Goal: Ask a question: Seek information or help from site administrators or community

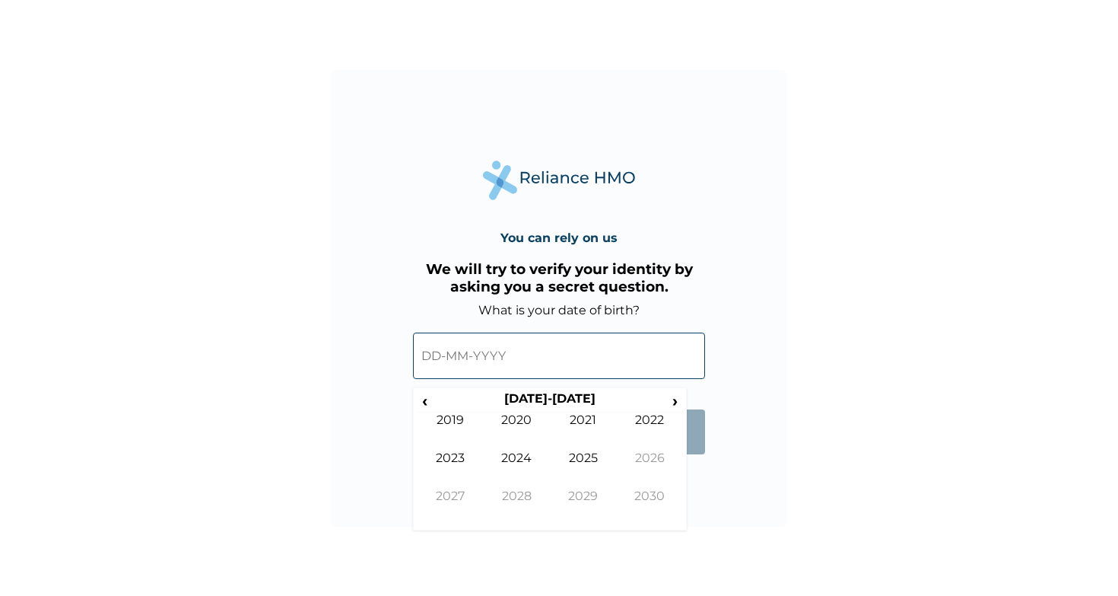
click at [437, 357] on input "text" at bounding box center [559, 355] width 292 height 46
click at [425, 402] on span "‹" at bounding box center [425, 400] width 16 height 19
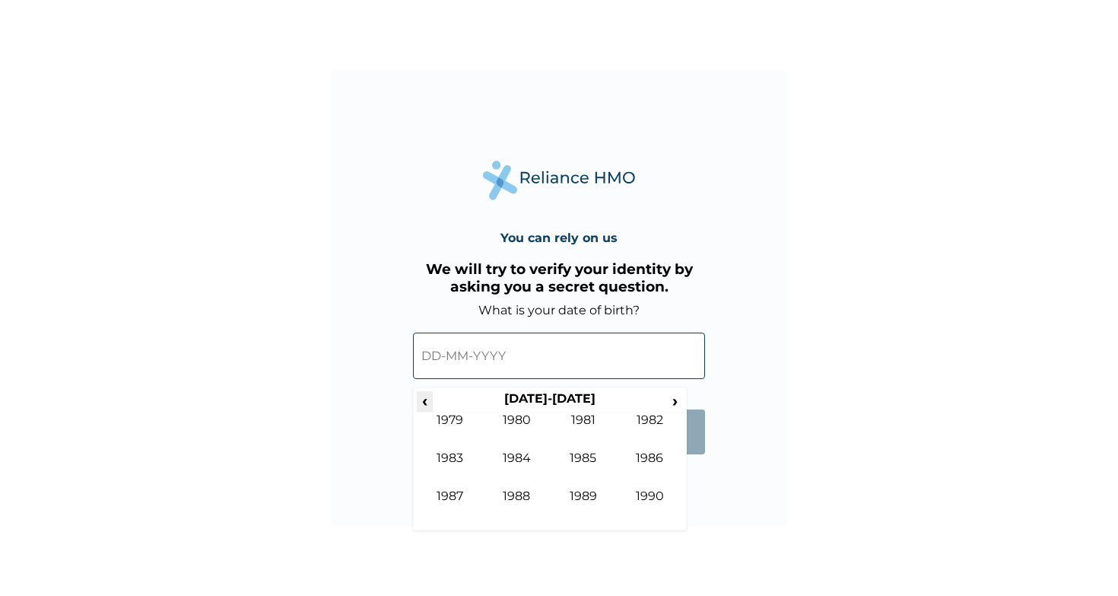
click at [430, 404] on span "‹" at bounding box center [425, 400] width 16 height 19
click at [677, 401] on span "›" at bounding box center [675, 400] width 17 height 19
click at [654, 420] on td "1982" at bounding box center [650, 431] width 67 height 38
click at [462, 459] on td "May" at bounding box center [450, 469] width 67 height 38
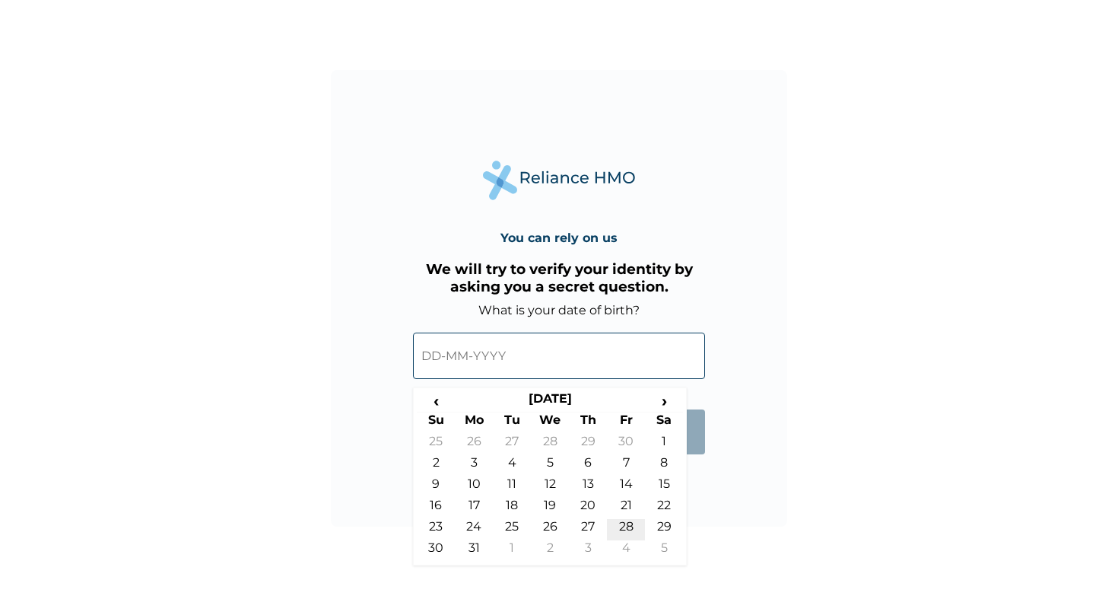
click at [621, 524] on td "28" at bounding box center [626, 529] width 38 height 21
type input "28-05-1982"
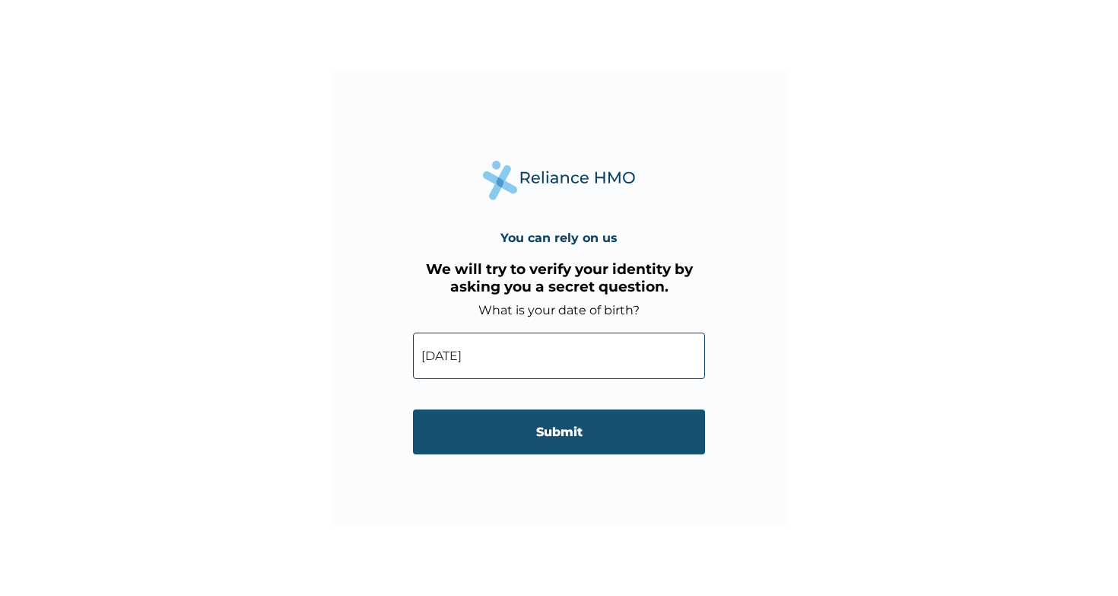
click at [536, 423] on input "Submit" at bounding box center [559, 431] width 292 height 45
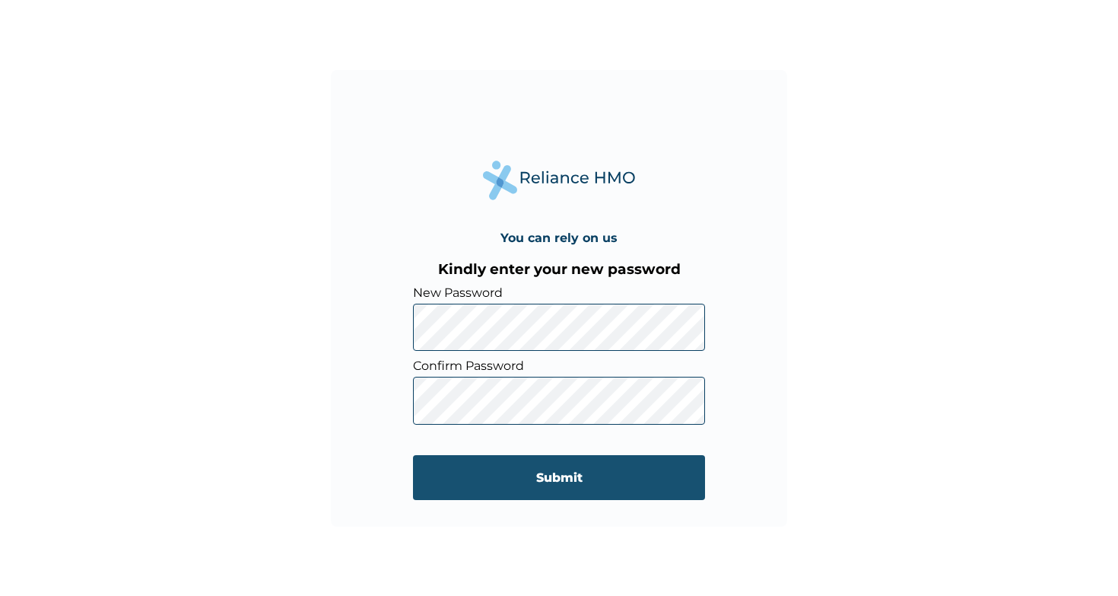
click at [555, 480] on input "Submit" at bounding box center [559, 477] width 292 height 45
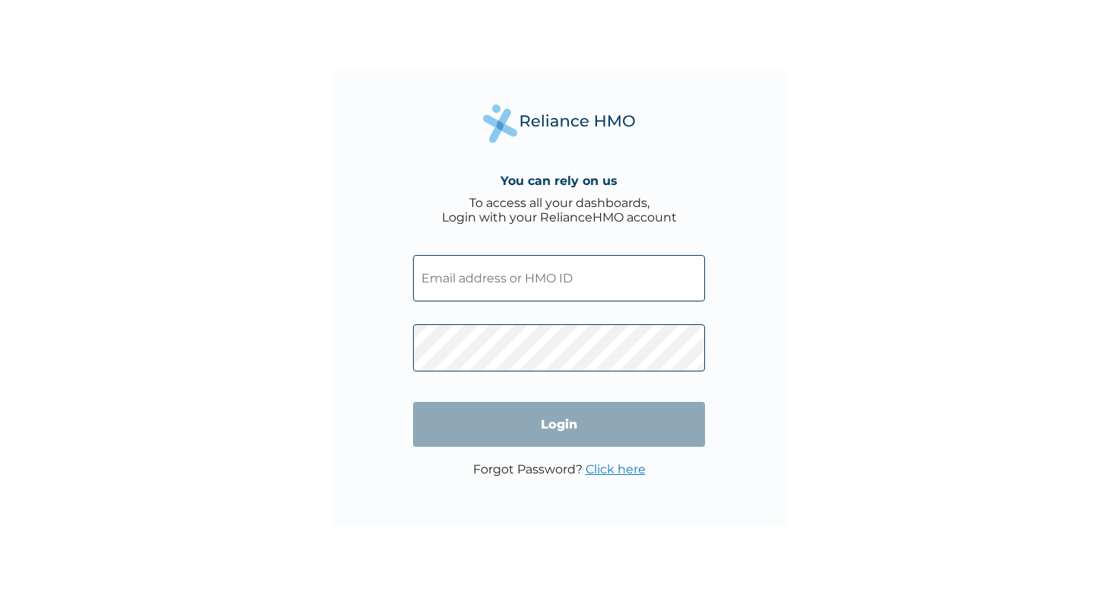
click at [551, 291] on input "text" at bounding box center [559, 278] width 292 height 46
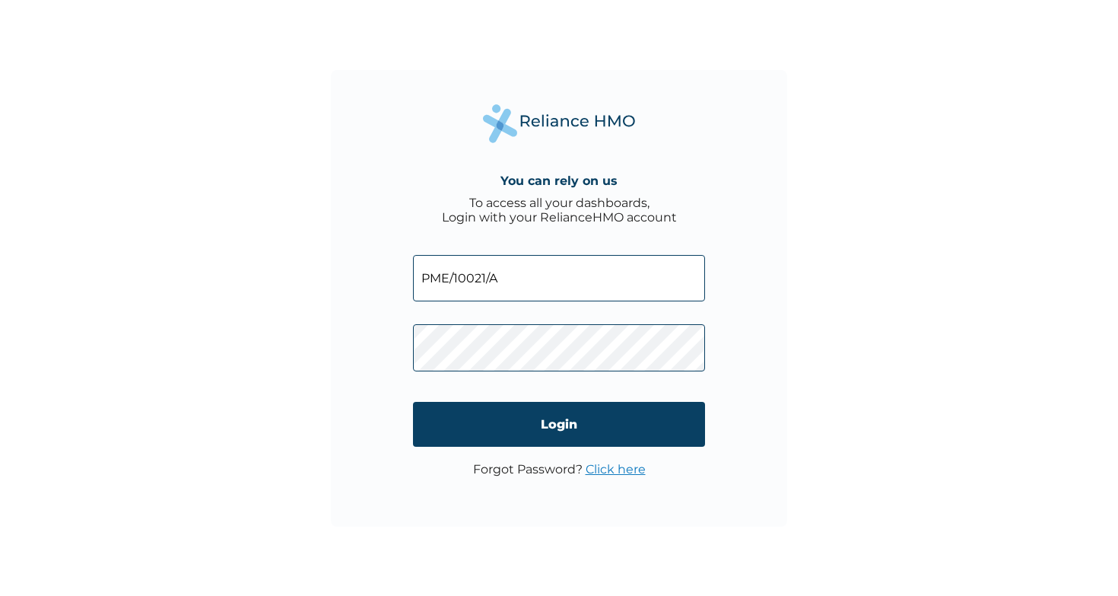
type input "PME/10021/A"
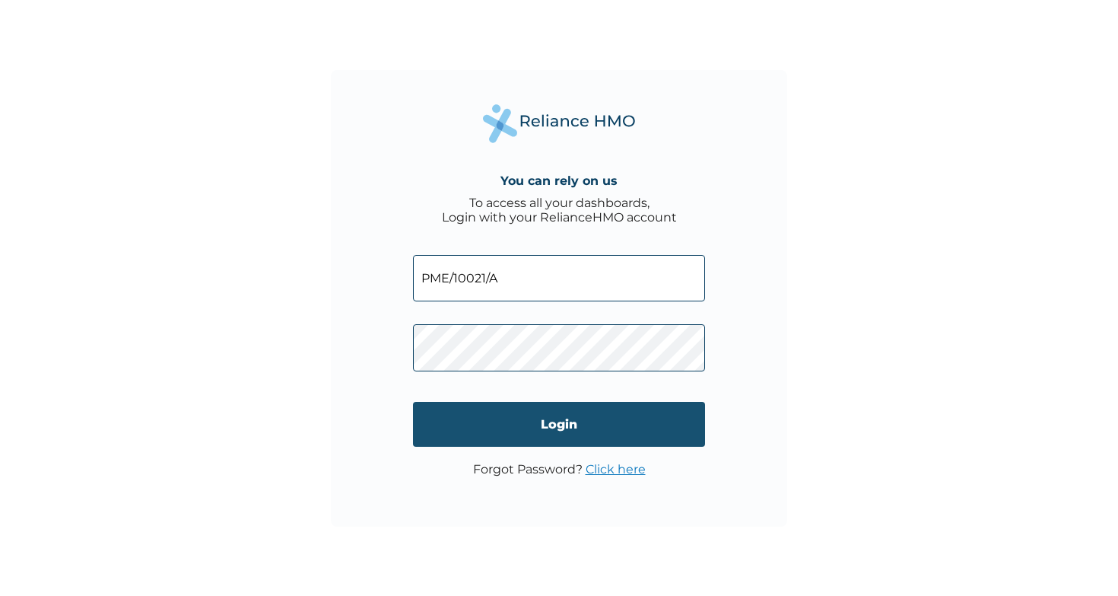
click at [637, 423] on input "Login" at bounding box center [559, 424] width 292 height 45
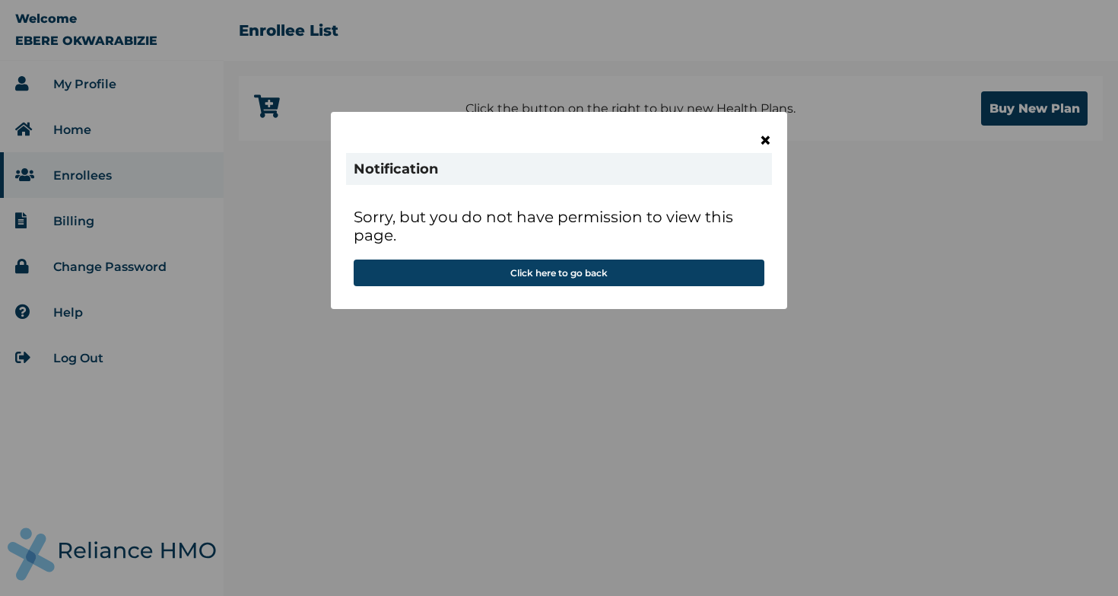
click at [764, 145] on span "×" at bounding box center [765, 140] width 13 height 26
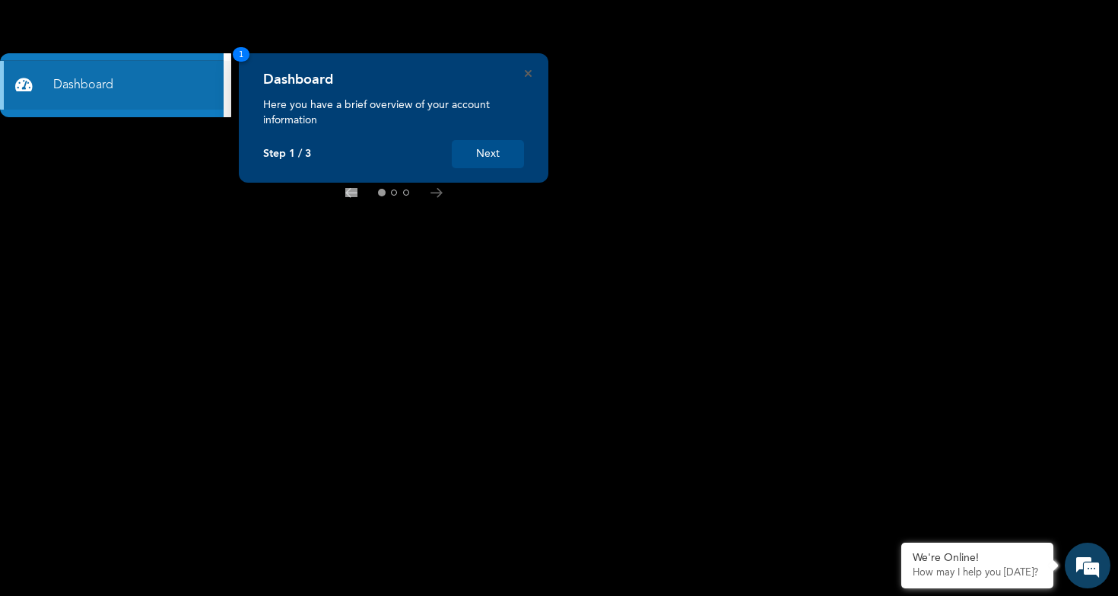
click at [485, 131] on div "Dashboard Here you have a brief overview of your account information Step 1 / 3…" at bounding box center [393, 119] width 261 height 97
click at [488, 145] on button "Next" at bounding box center [488, 154] width 72 height 28
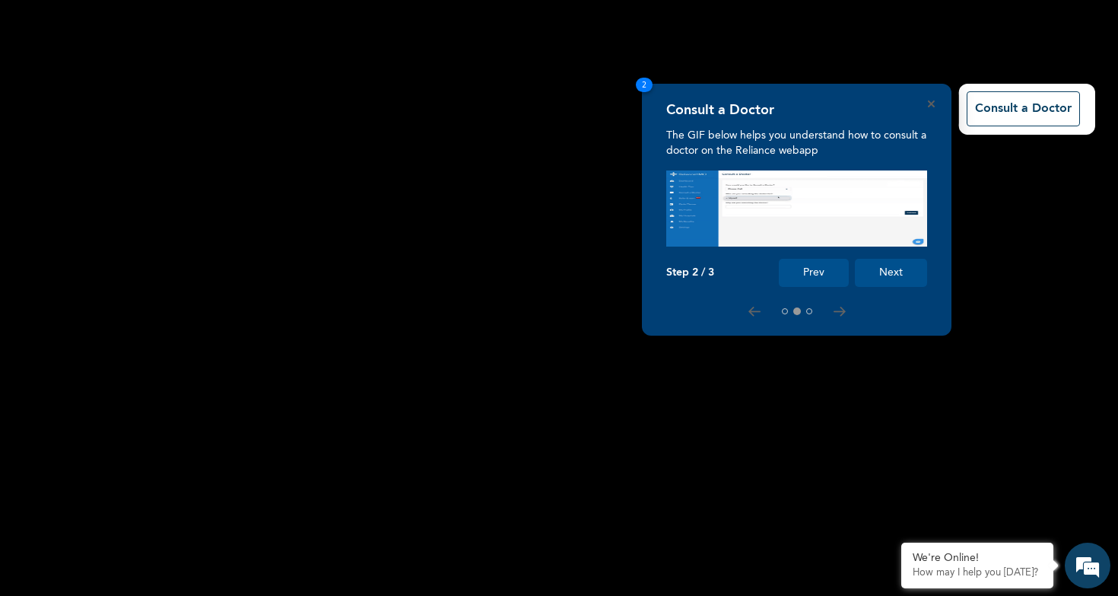
click at [890, 272] on button "Next" at bounding box center [891, 273] width 72 height 28
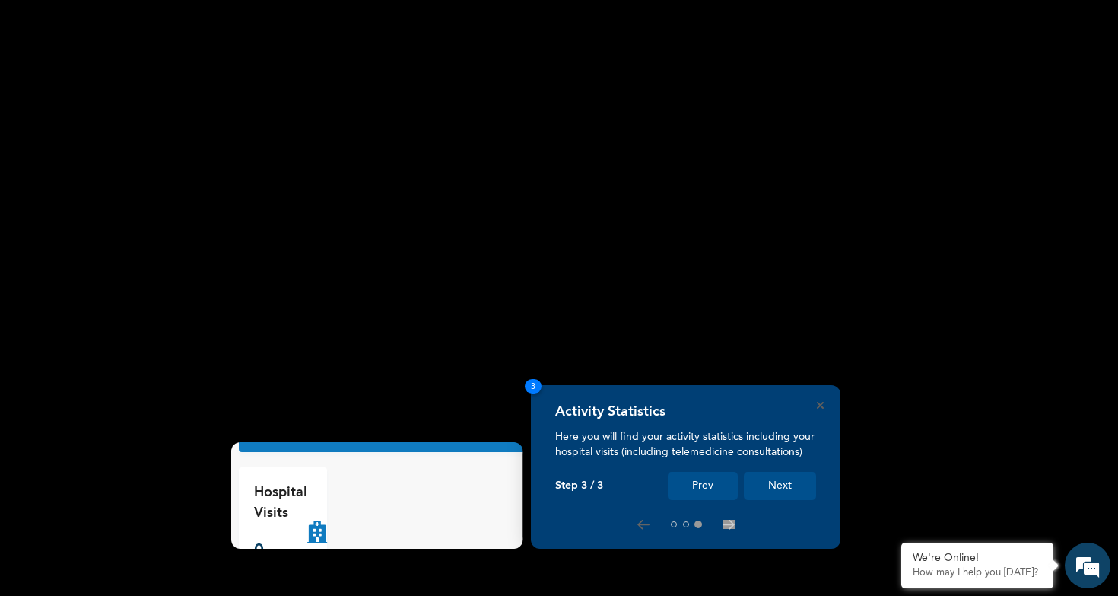
click at [783, 489] on button "Next" at bounding box center [780, 486] width 72 height 28
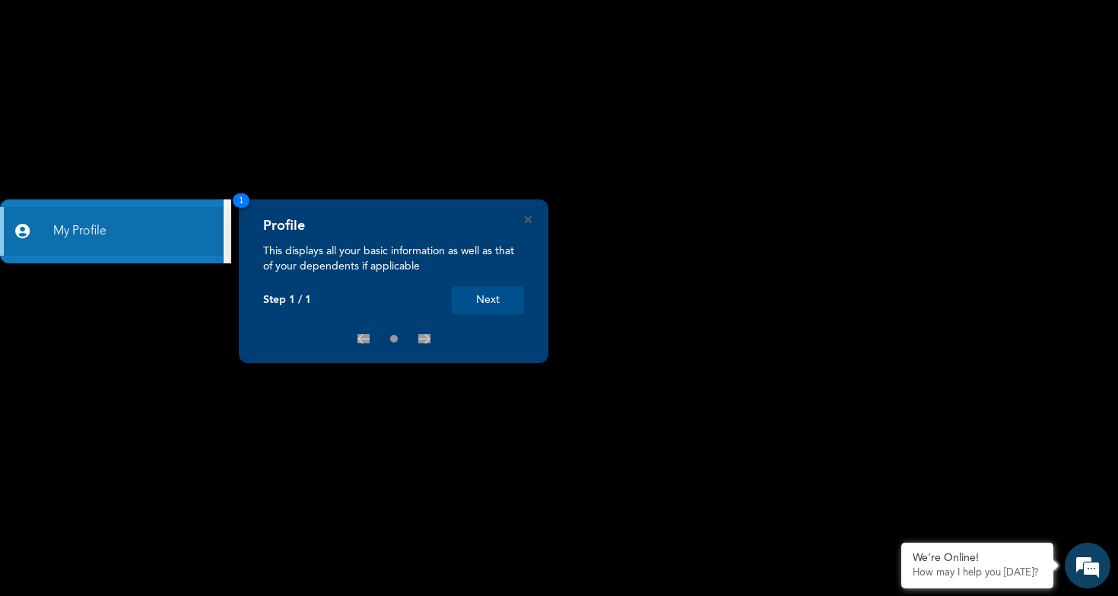
click at [491, 305] on button "Next" at bounding box center [488, 300] width 72 height 28
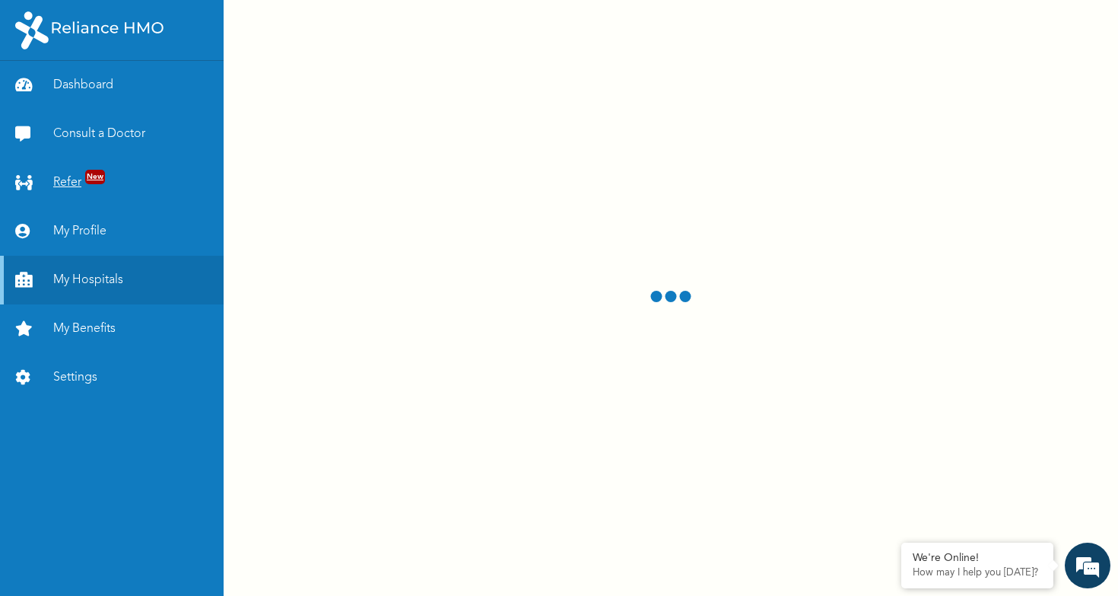
click at [83, 171] on link "Refer New" at bounding box center [112, 182] width 224 height 49
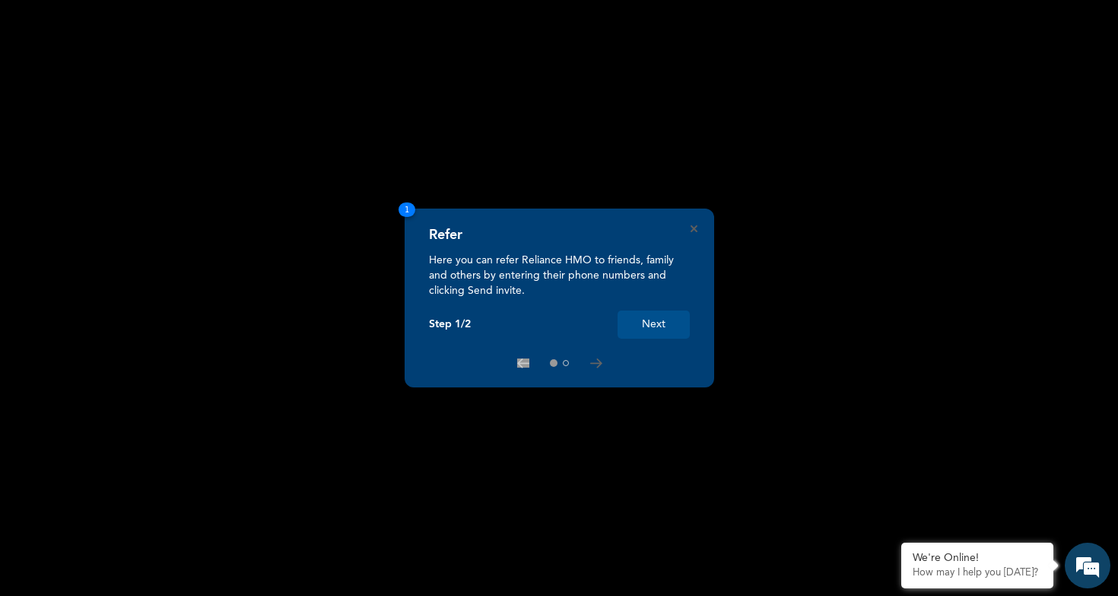
click at [656, 333] on button "Next" at bounding box center [654, 324] width 72 height 28
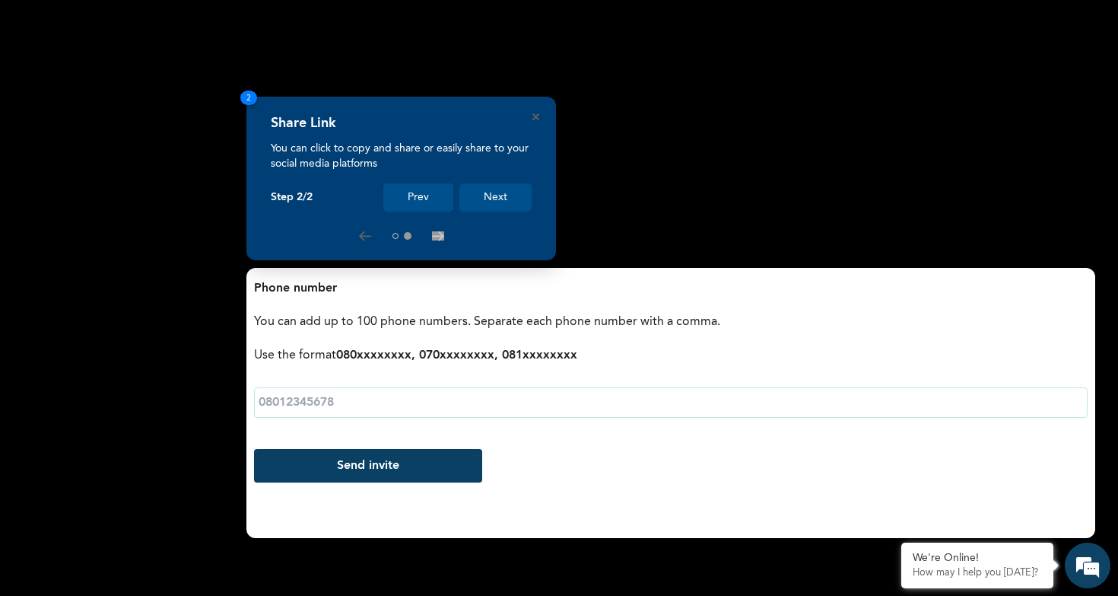
scroll to position [273, 0]
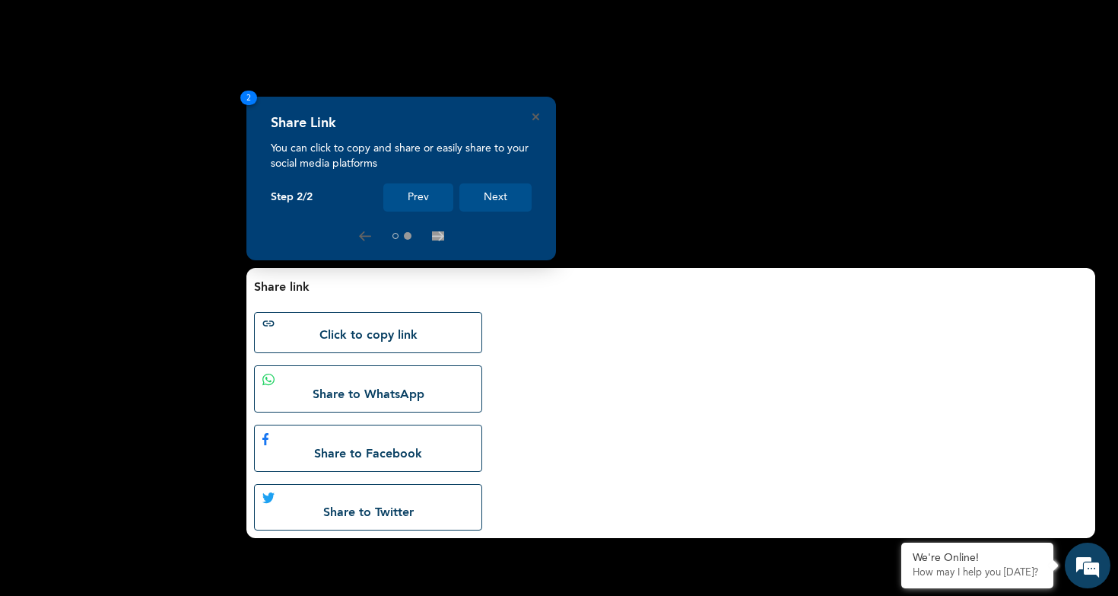
click at [506, 202] on button "Next" at bounding box center [495, 197] width 72 height 28
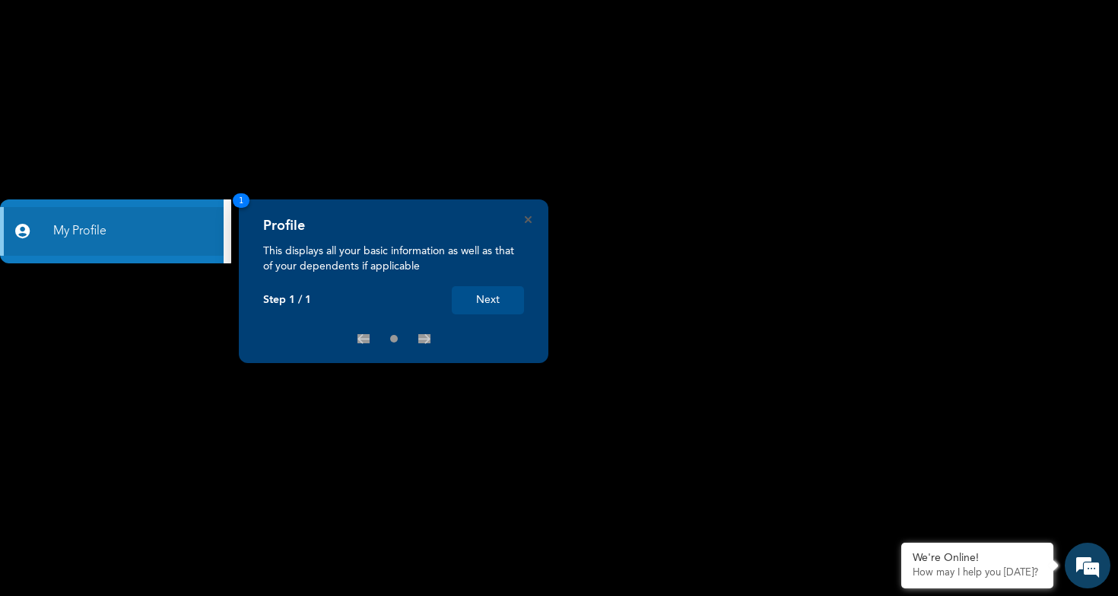
click at [476, 300] on button "Next" at bounding box center [488, 300] width 72 height 28
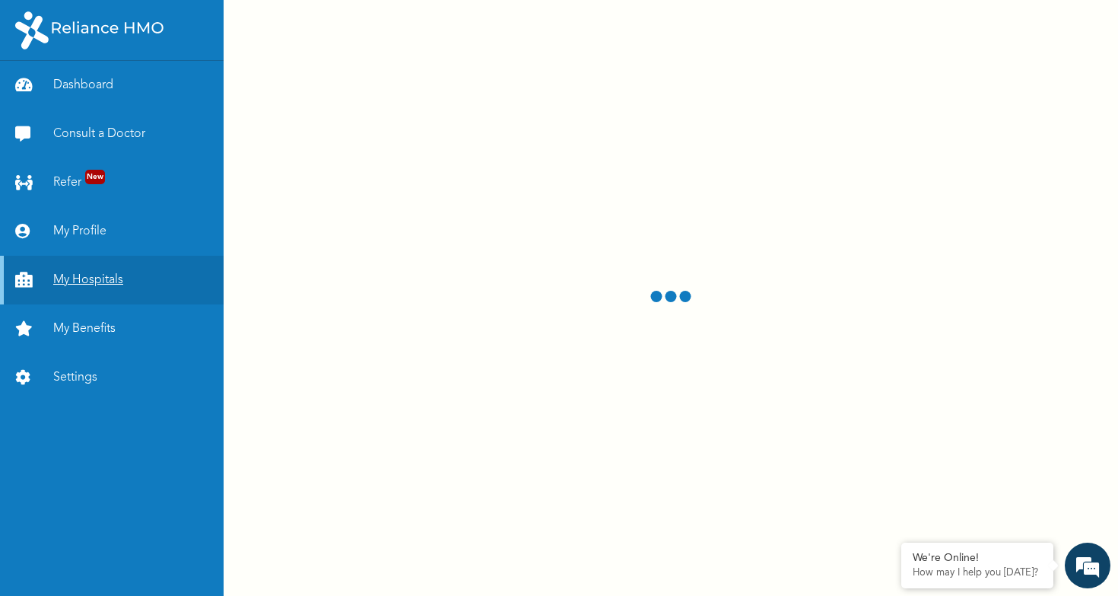
click at [79, 283] on link "My Hospitals" at bounding box center [112, 280] width 224 height 49
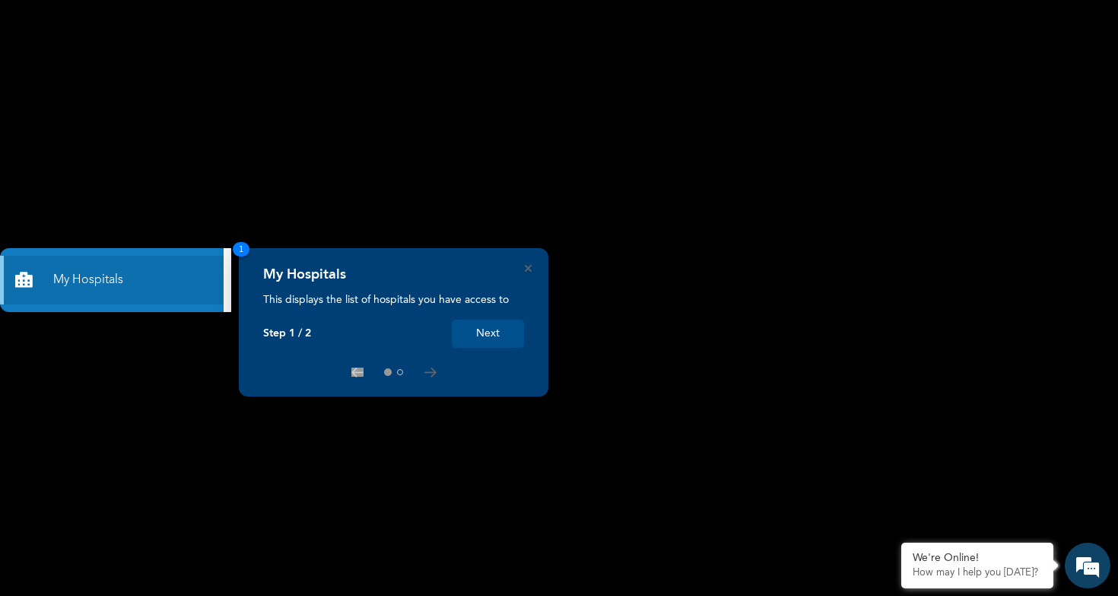
click at [483, 338] on button "Next" at bounding box center [488, 333] width 72 height 28
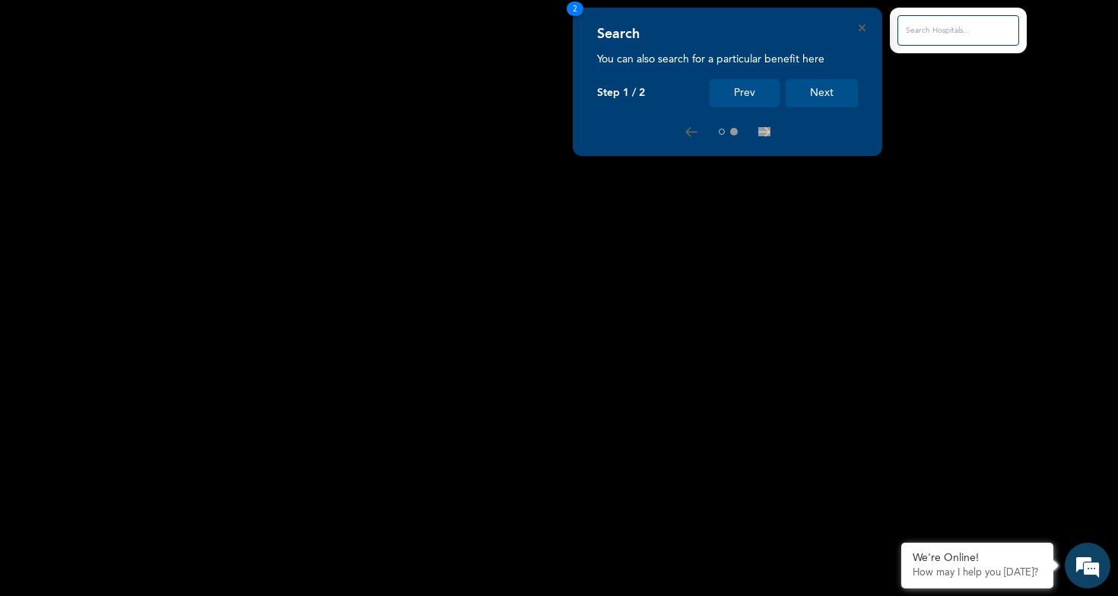
click at [810, 96] on button "Next" at bounding box center [822, 93] width 72 height 28
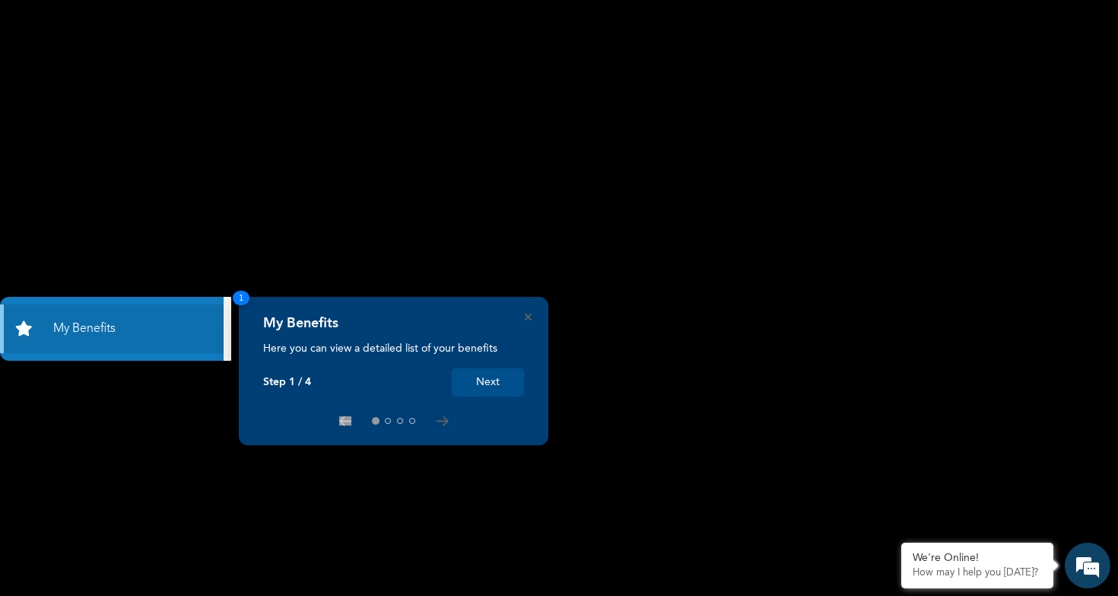
click at [532, 319] on div "My Benefits Here you can view a detailed list of your benefits Step 1 / 4 Next 1" at bounding box center [394, 371] width 310 height 148
click at [526, 319] on icon "Close" at bounding box center [528, 316] width 7 height 7
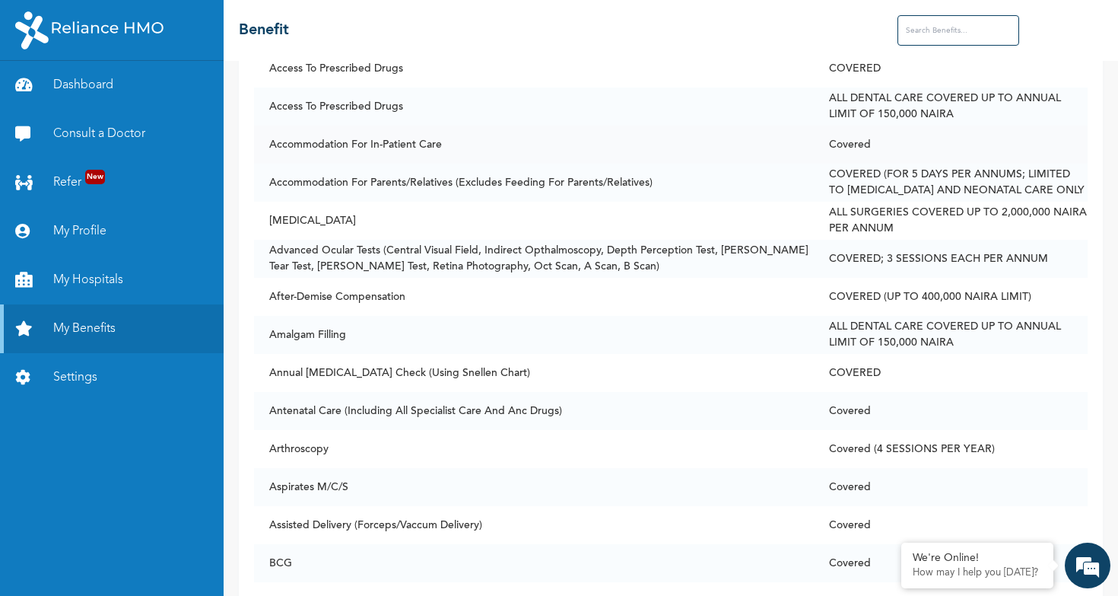
scroll to position [352, 0]
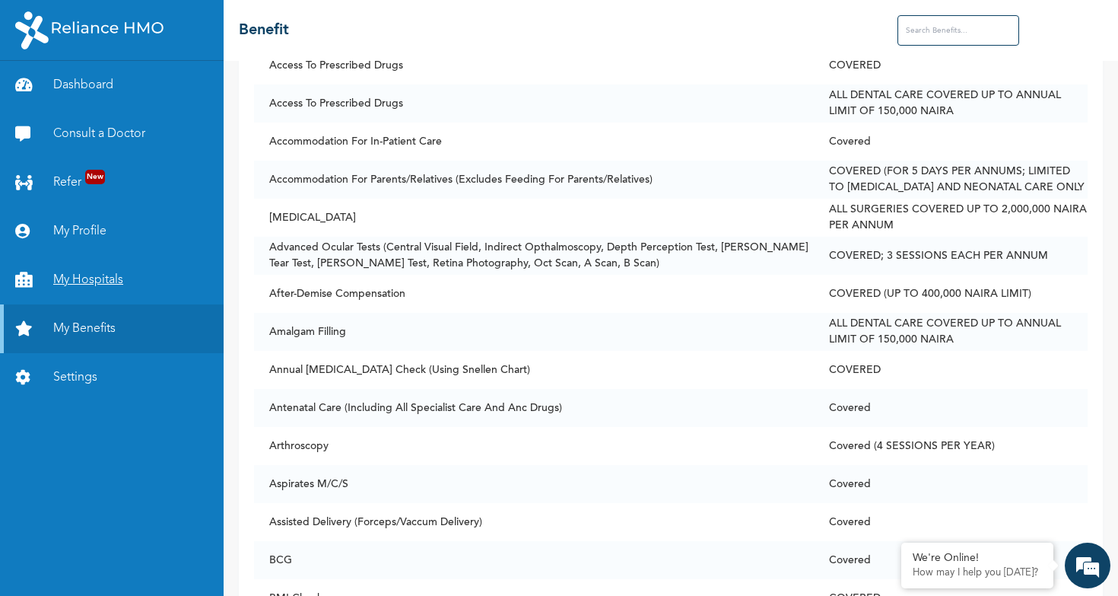
click at [49, 268] on link "My Hospitals" at bounding box center [112, 280] width 224 height 49
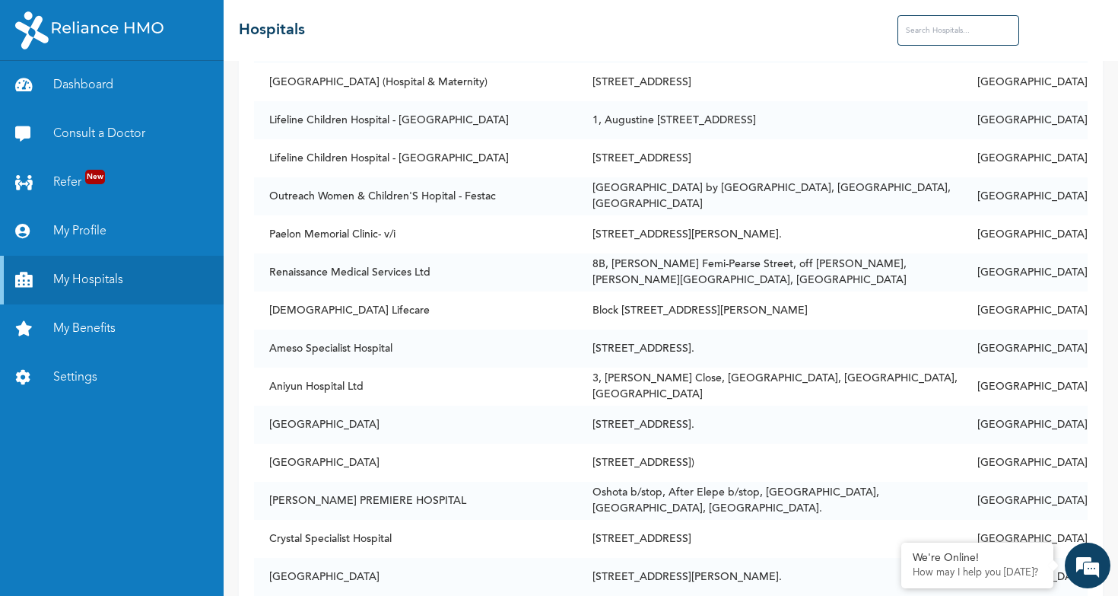
scroll to position [560, 0]
click at [926, 34] on input "text" at bounding box center [958, 30] width 122 height 30
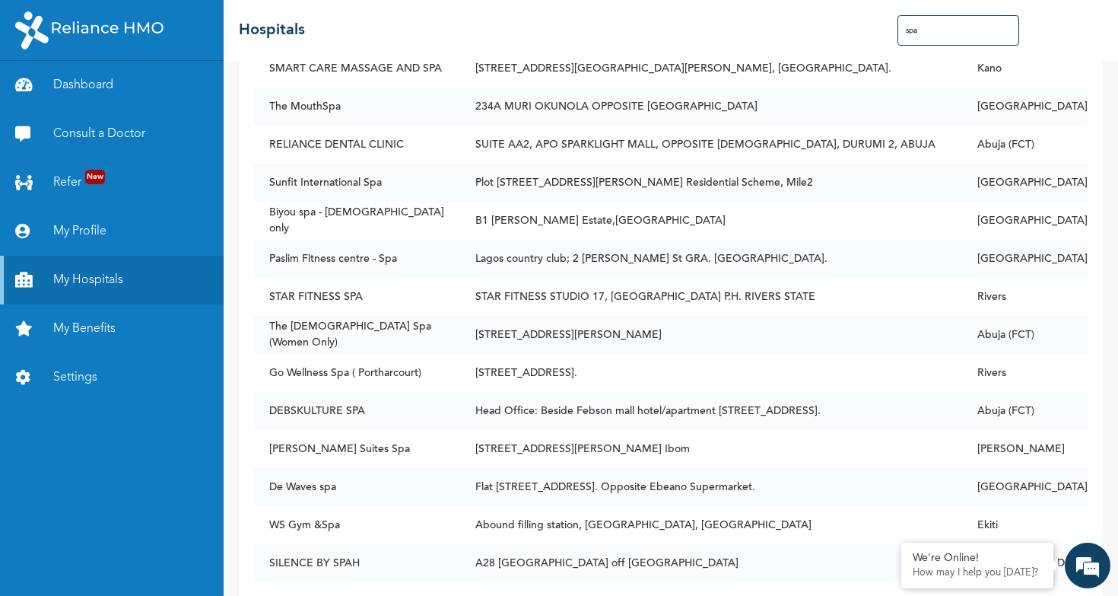
scroll to position [735, 0]
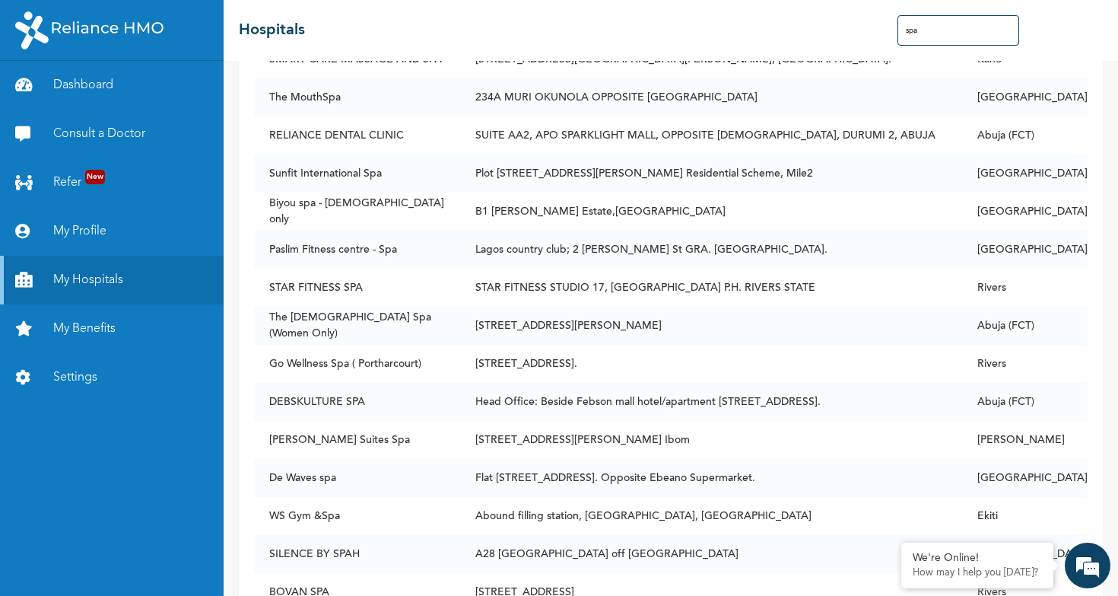
type input "spa"
click at [892, 41] on div "☰ Hospitals spa" at bounding box center [671, 30] width 894 height 61
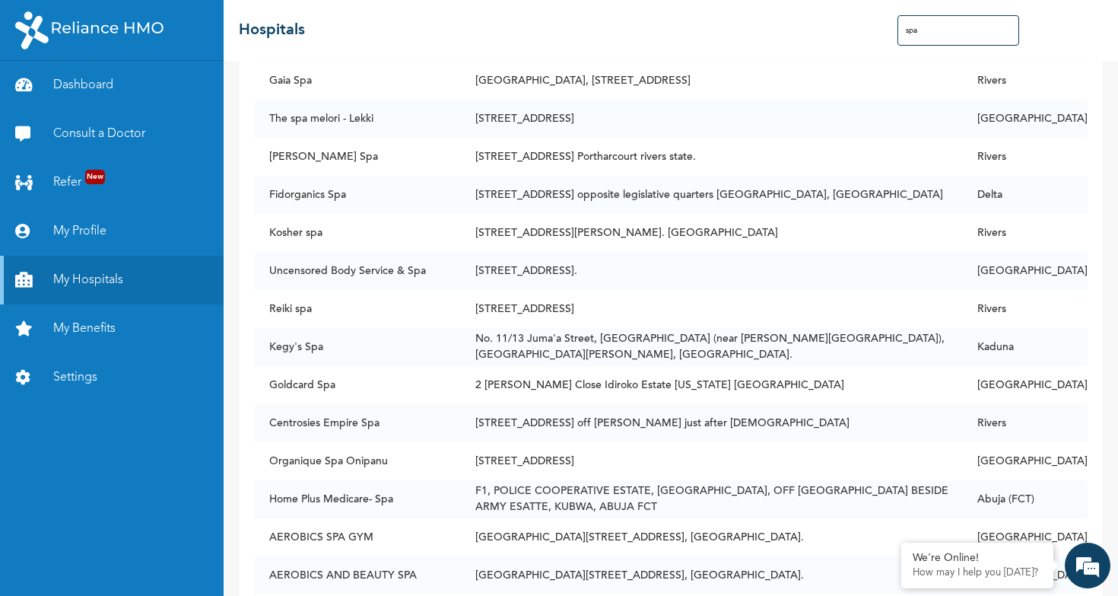
scroll to position [1943, 0]
click at [942, 571] on p "How may I help you [DATE]?" at bounding box center [977, 573] width 129 height 12
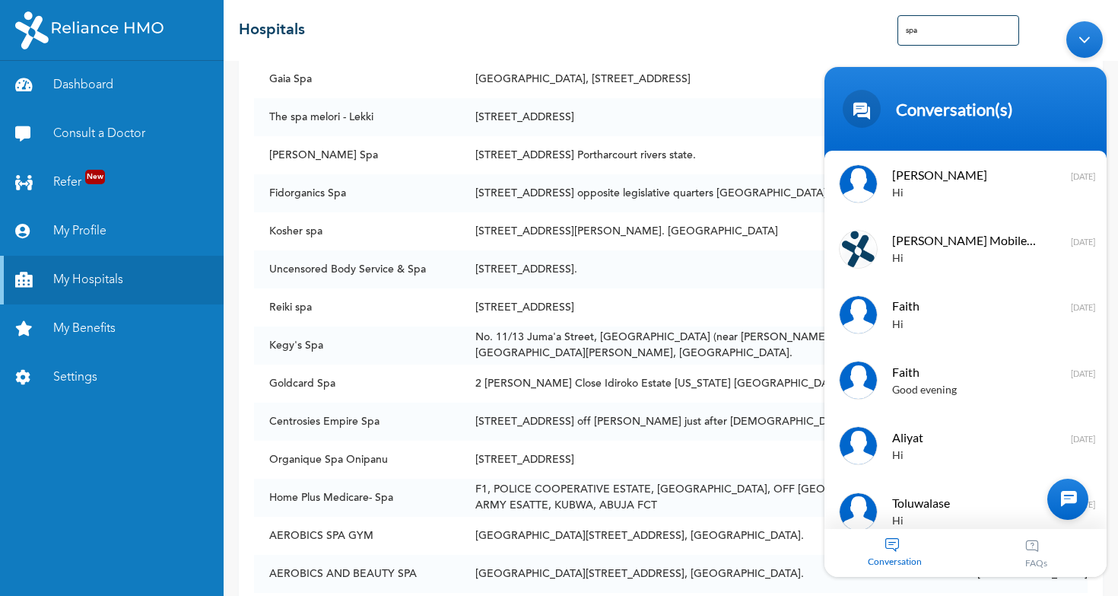
click at [900, 538] on div "Conversation" at bounding box center [894, 553] width 141 height 48
click at [1072, 494] on div at bounding box center [1067, 498] width 41 height 41
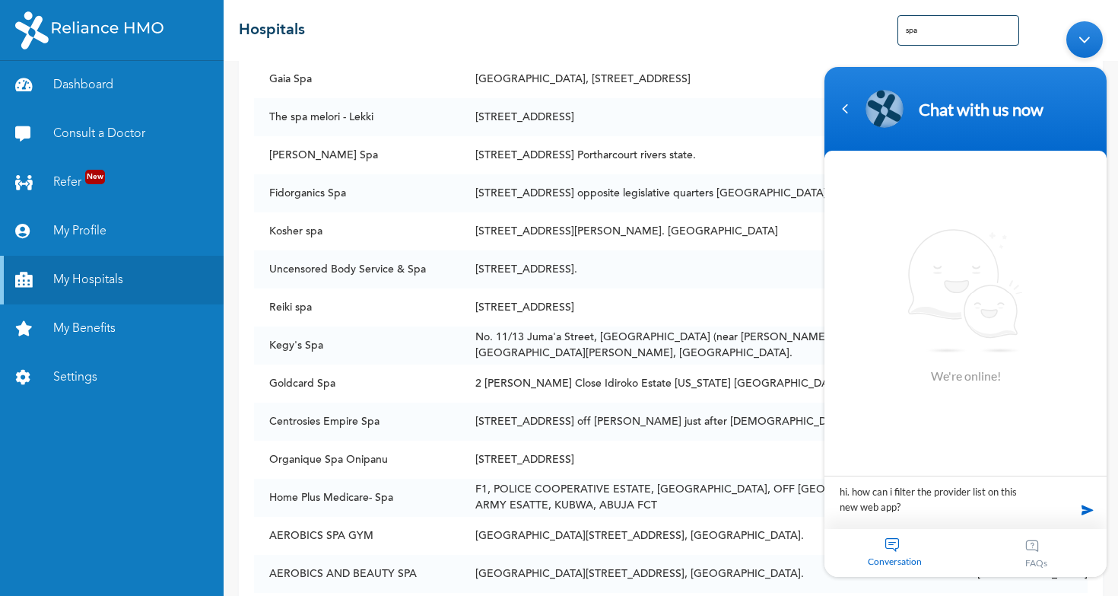
type textarea "hi. how can i filter the provider list on this new web app??"
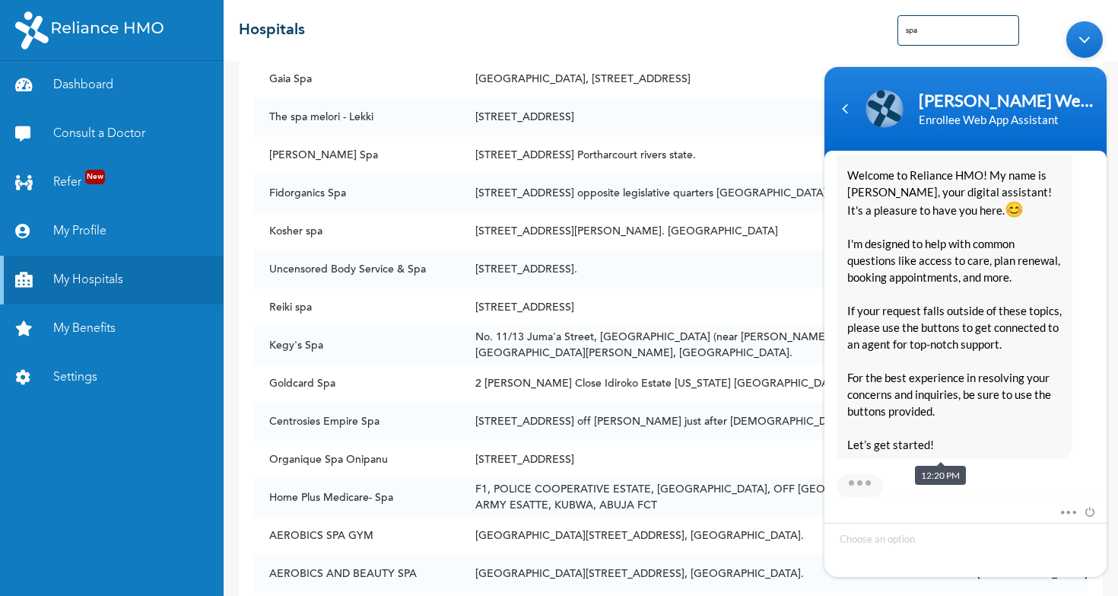
scroll to position [309, 0]
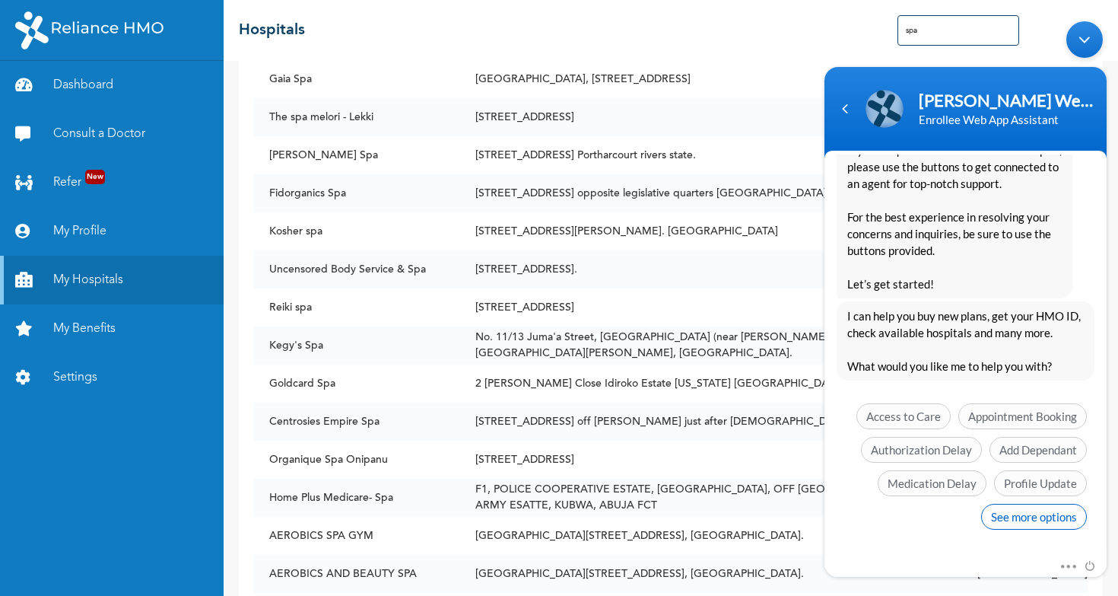
click at [1034, 517] on span "See more options" at bounding box center [1034, 517] width 106 height 26
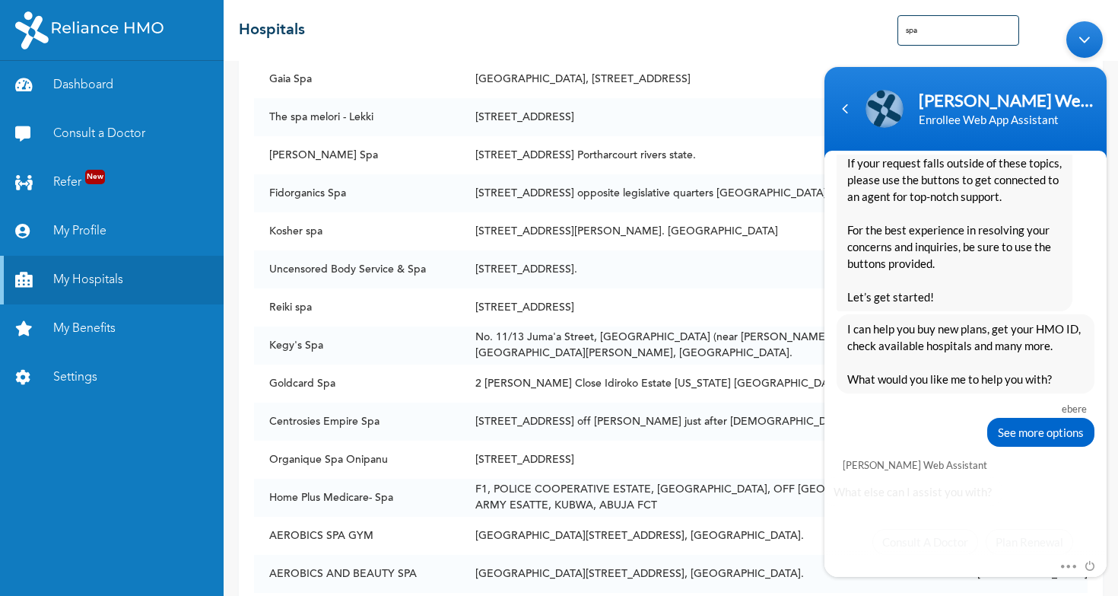
scroll to position [421, 0]
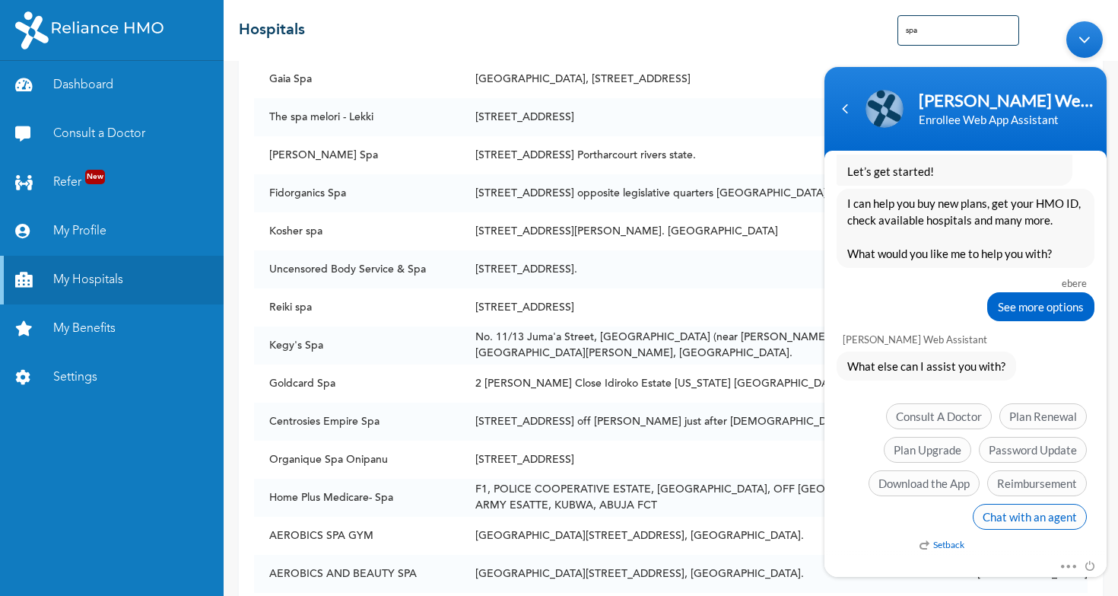
click at [1026, 513] on span "Chat with an agent" at bounding box center [1030, 517] width 114 height 26
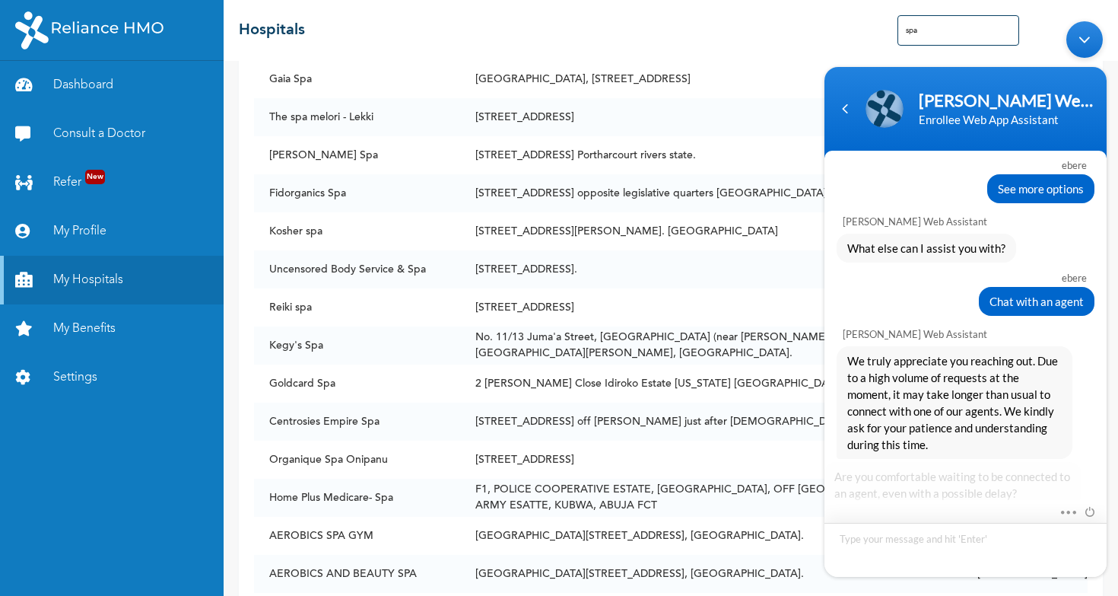
scroll to position [653, 0]
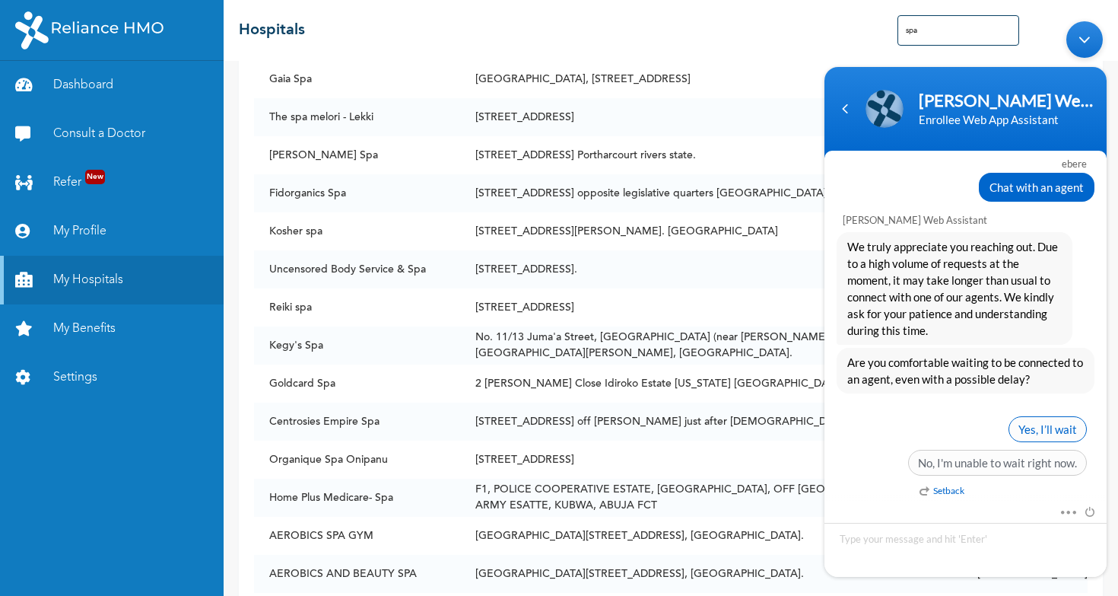
click at [1044, 424] on span "Yes, I’ll wait" at bounding box center [1048, 429] width 78 height 26
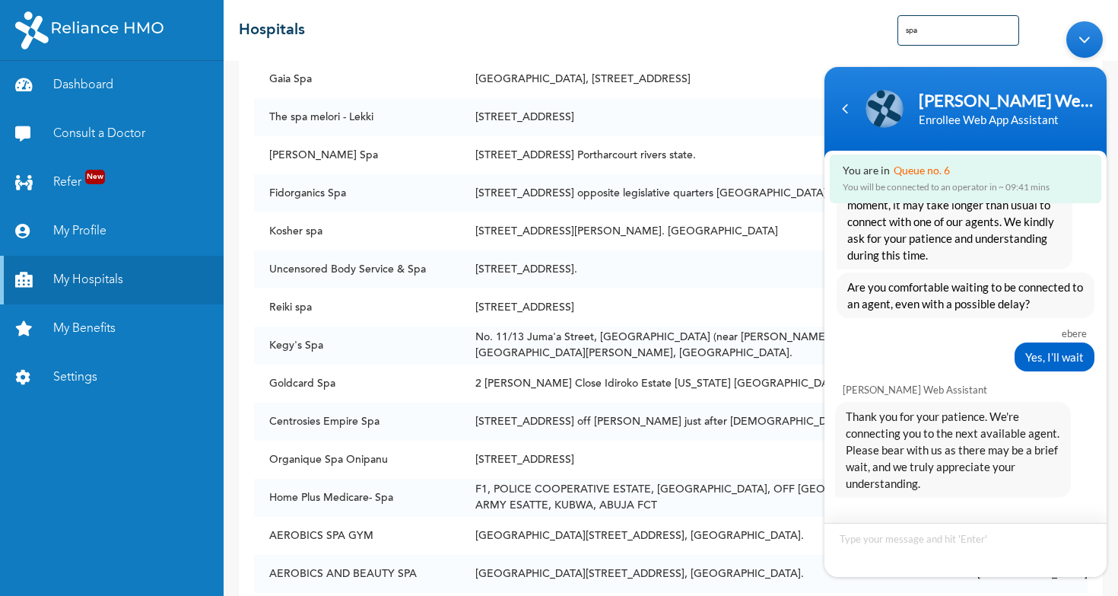
scroll to position [850, 0]
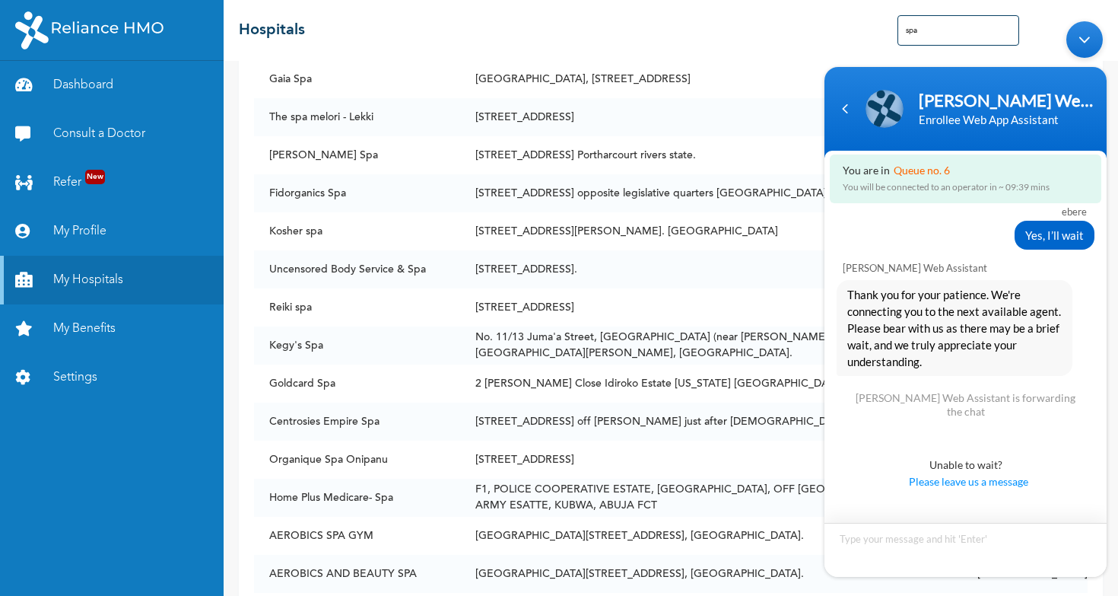
click at [900, 553] on textarea "Type your message and hit 'Enter'" at bounding box center [965, 550] width 282 height 54
type textarea "The team will proceed with the exit processes."
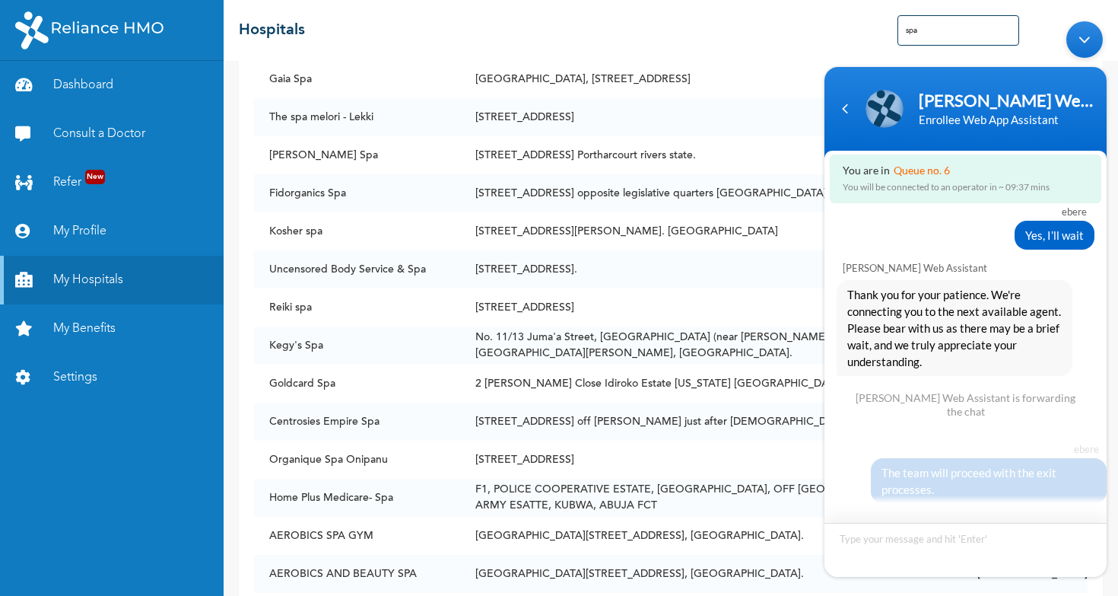
scroll to position [920, 0]
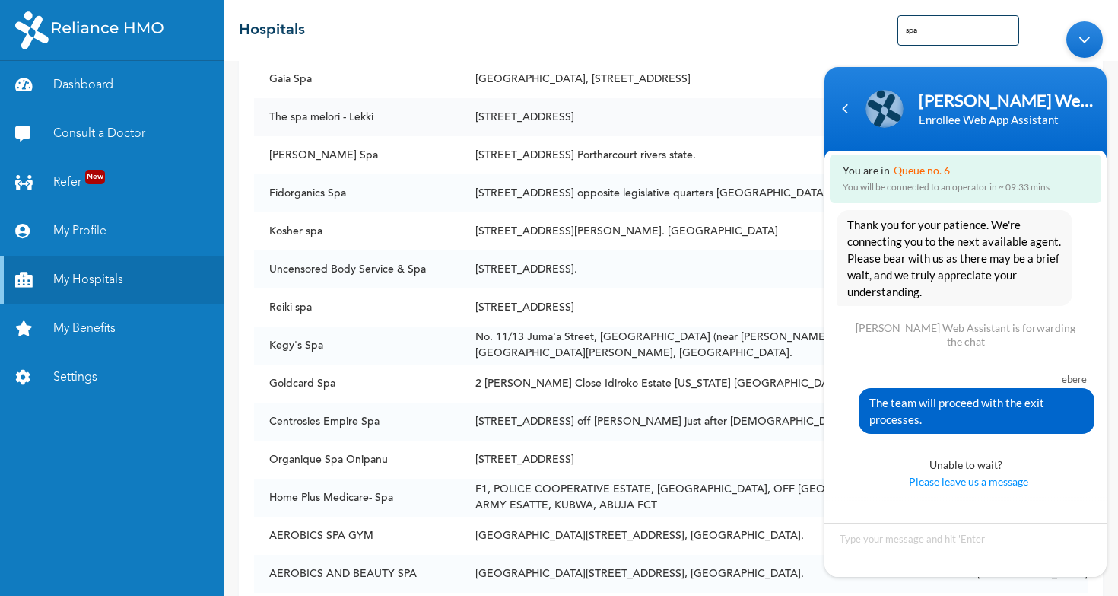
click at [810, 106] on td "[STREET_ADDRESS]" at bounding box center [711, 117] width 502 height 38
click at [875, 51] on body "[PERSON_NAME] Web Assistant Enrollee Web App Assistant You are in Queue no. 6 Y…" at bounding box center [965, 299] width 297 height 570
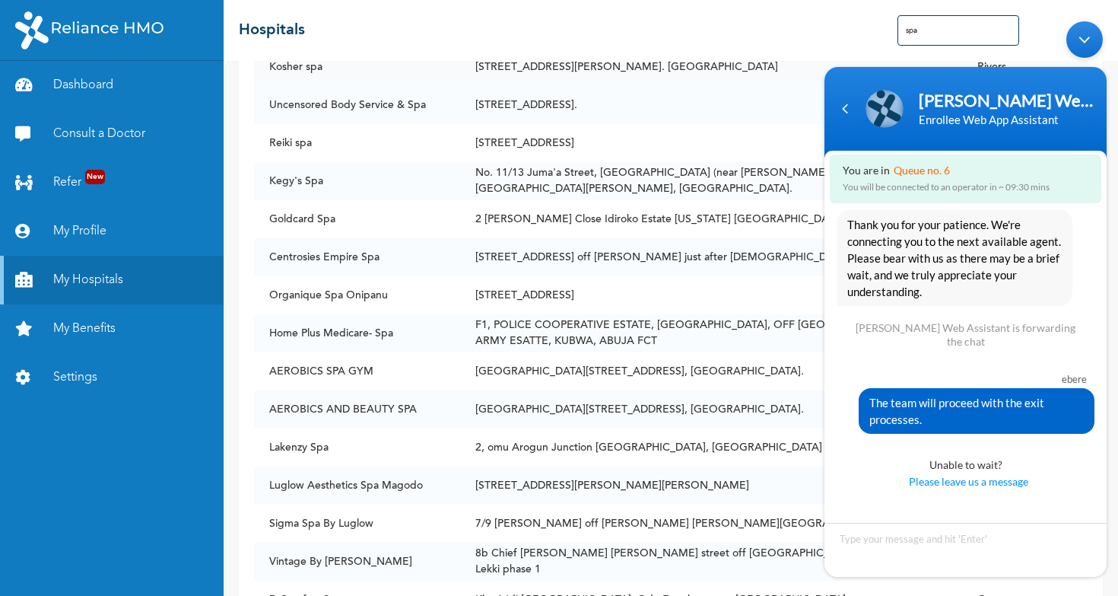
scroll to position [2107, 0]
drag, startPoint x: 985, startPoint y: 82, endPoint x: 793, endPoint y: 405, distance: 375.8
click at [817, 405] on html "[PERSON_NAME] Web Assistant Enrollee Web App Assistant You are in Queue no. 6 Y…" at bounding box center [965, 299] width 297 height 570
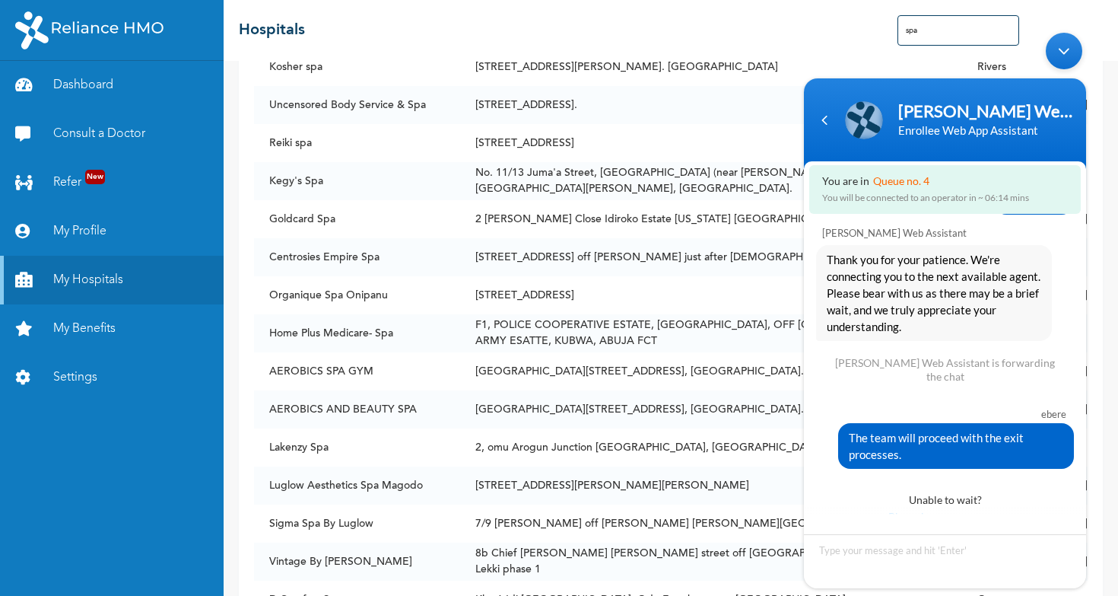
scroll to position [894, 0]
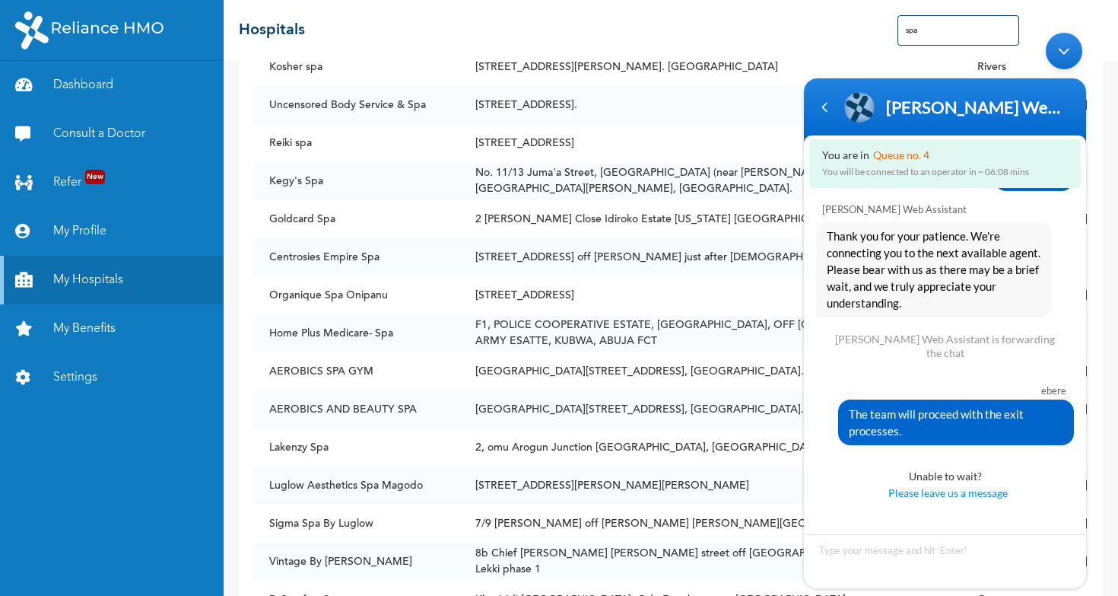
click at [908, 420] on span "The team will proceed with the exit processes." at bounding box center [956, 421] width 214 height 33
click at [905, 430] on span "The team will proceed with the exit processes." at bounding box center [956, 421] width 214 height 33
drag, startPoint x: 894, startPoint y: 432, endPoint x: 830, endPoint y: 405, distance: 69.5
click at [830, 405] on div "The team will proceed with the exit processes." at bounding box center [945, 422] width 258 height 46
click at [1053, 117] on div "[PERSON_NAME] Enrollee Web Assistant Enrollee Web App Assistant" at bounding box center [945, 107] width 264 height 38
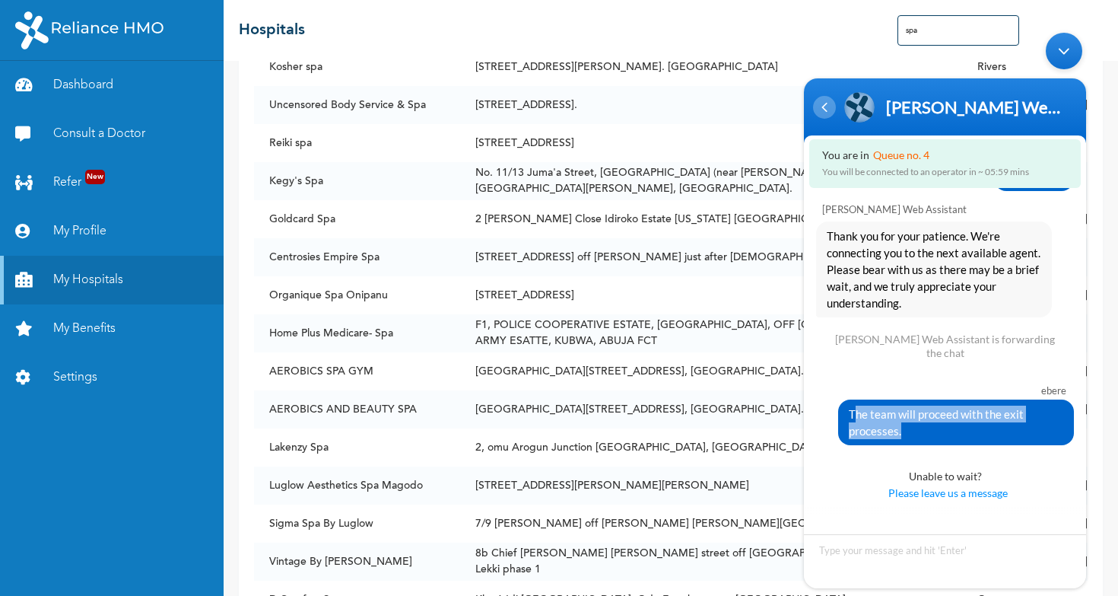
click at [828, 106] on div "Navigation go back" at bounding box center [824, 107] width 23 height 23
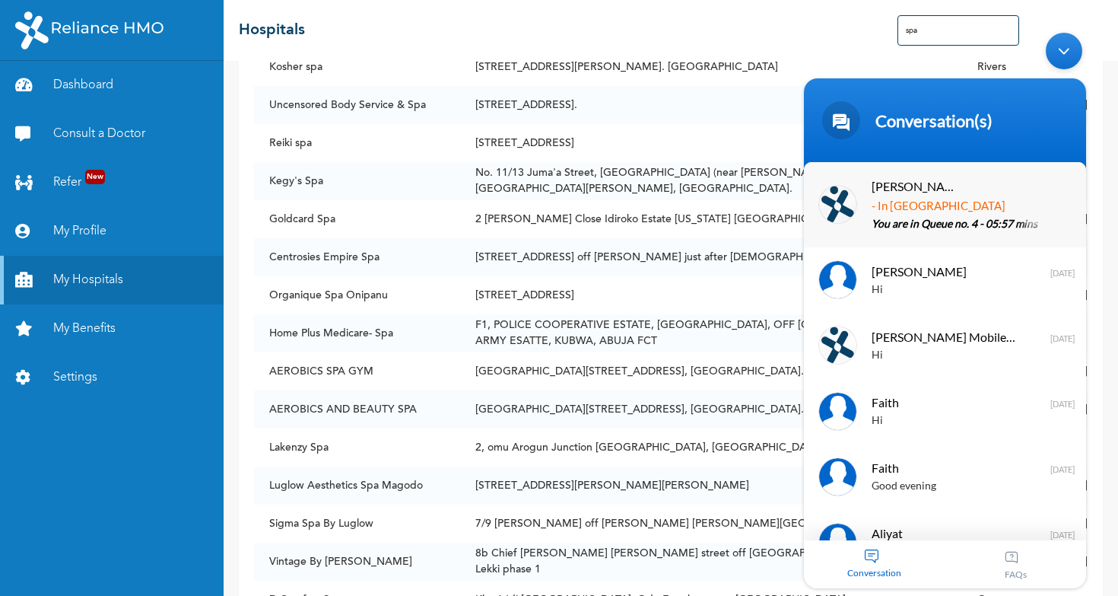
click at [981, 216] on p "You are in Queue no. 4 - 05:57 mins" at bounding box center [968, 224] width 192 height 17
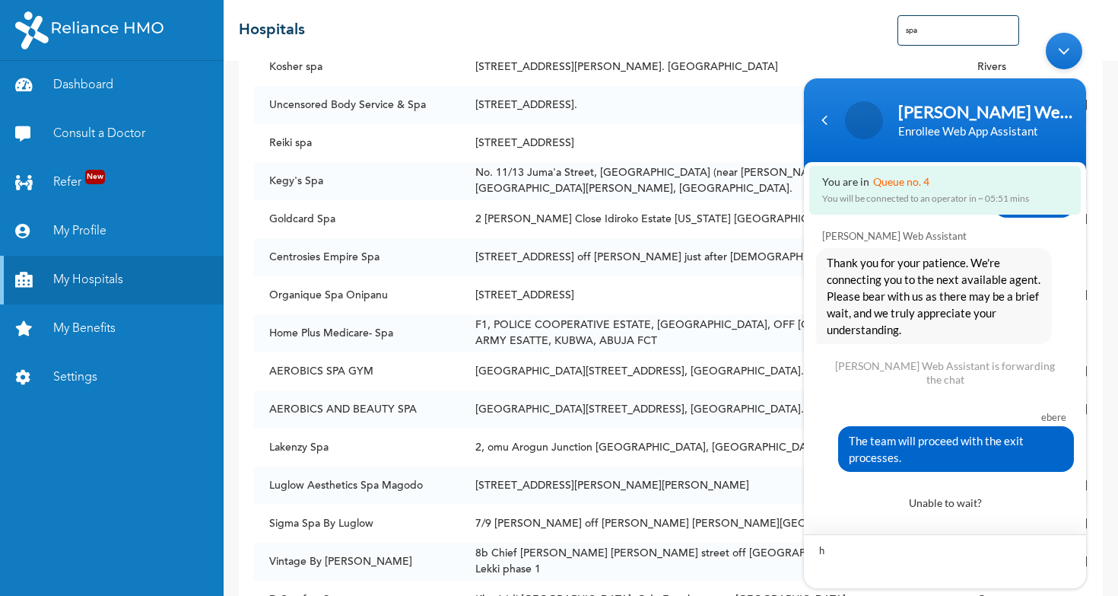
type textarea "hi"
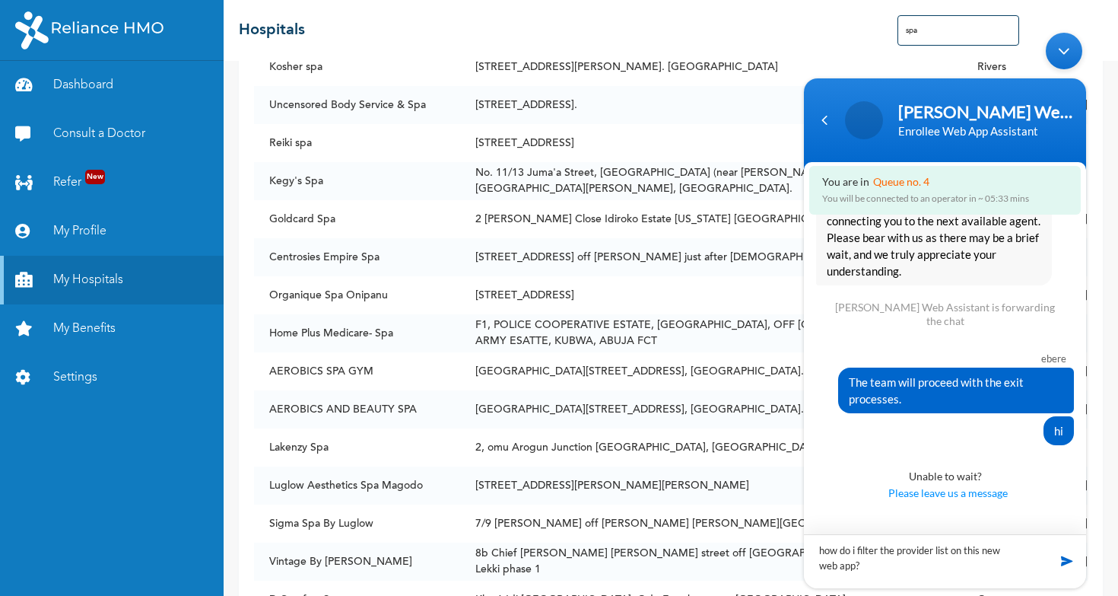
type textarea "how do i filter the provider list on this new web app?"
click at [1075, 564] on div at bounding box center [1059, 560] width 46 height 15
click at [1061, 559] on span at bounding box center [1066, 560] width 15 height 15
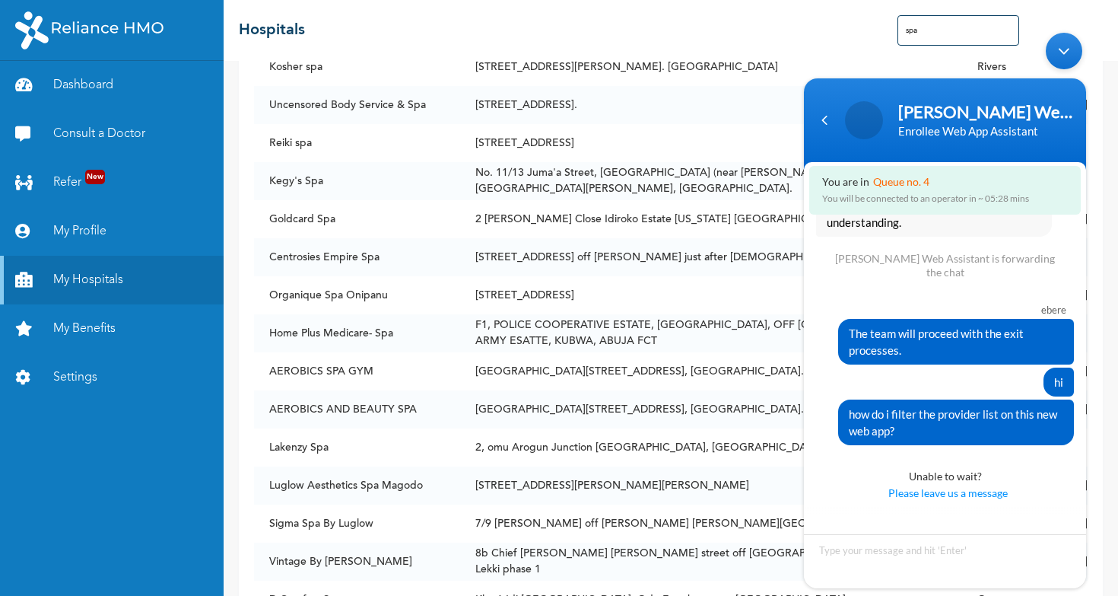
click at [1069, 52] on div "Minimize live chat window" at bounding box center [1064, 51] width 37 height 37
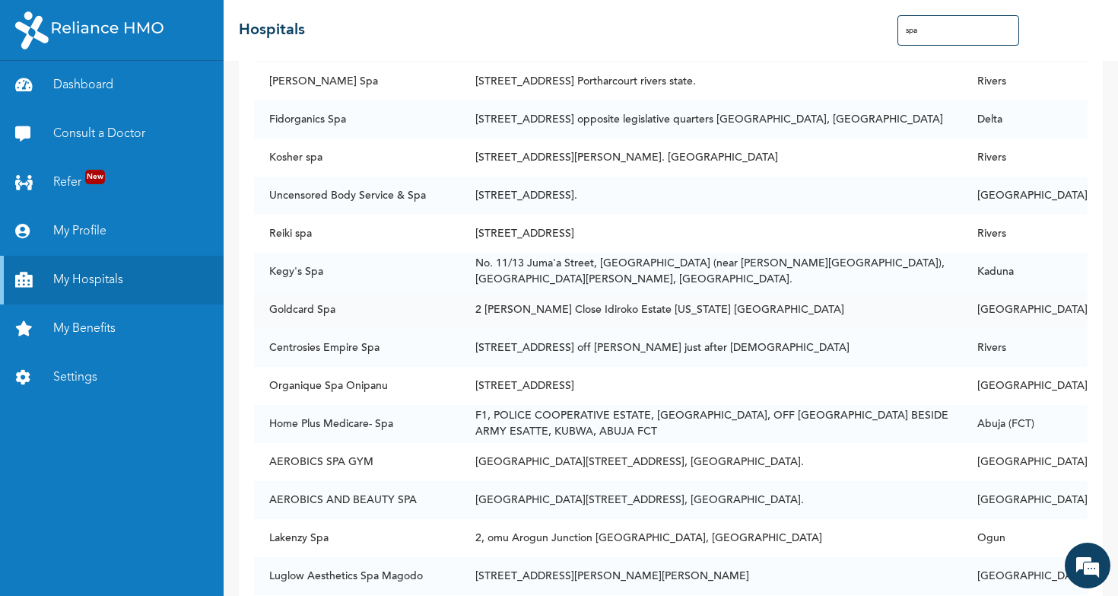
scroll to position [1984, 0]
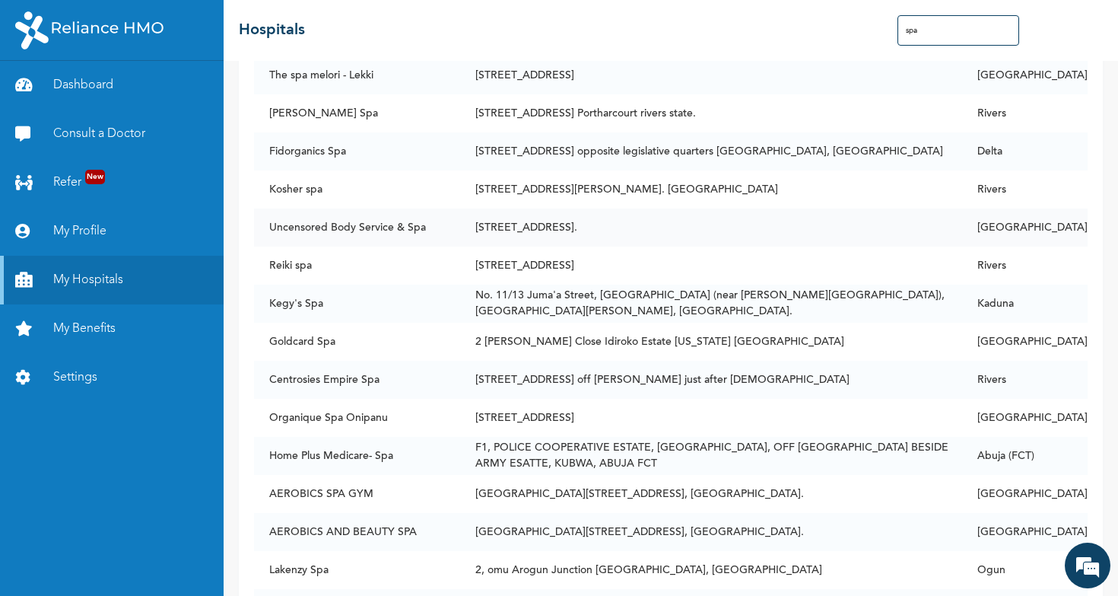
click at [1056, 216] on td "[GEOGRAPHIC_DATA]" at bounding box center [1024, 227] width 125 height 38
click at [1052, 214] on td "[GEOGRAPHIC_DATA]" at bounding box center [1024, 227] width 125 height 38
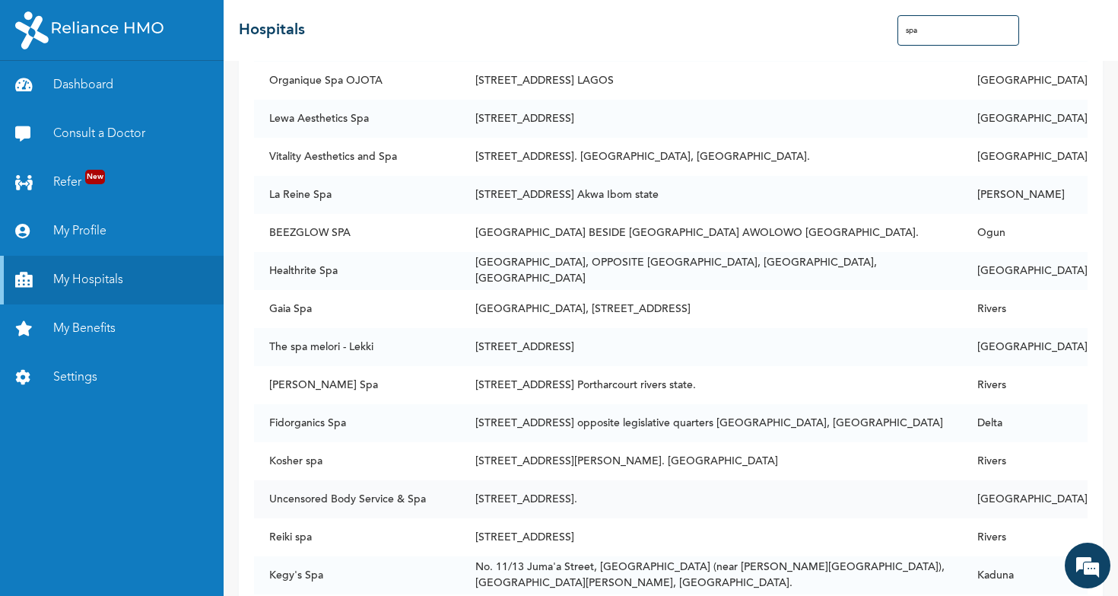
scroll to position [1711, 0]
click at [958, 33] on input "spa" at bounding box center [958, 30] width 122 height 30
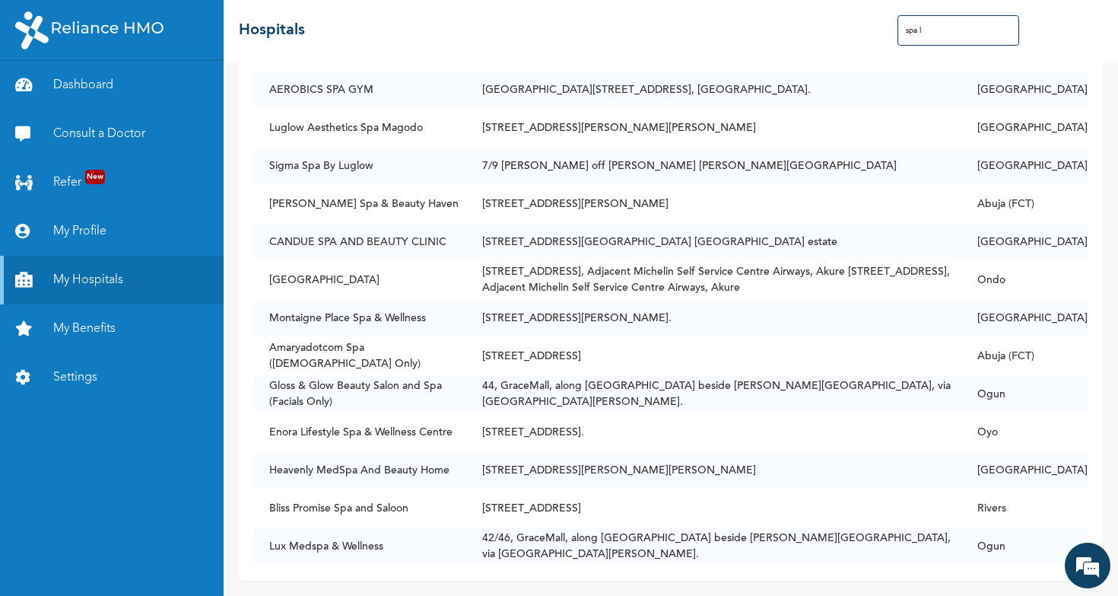
scroll to position [0, 0]
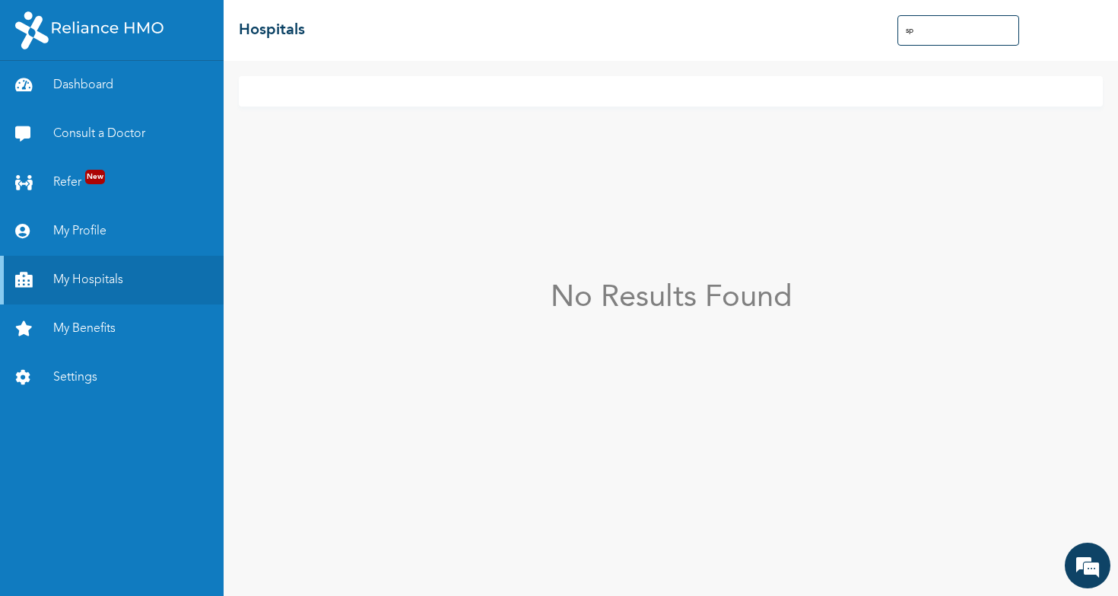
type input "s"
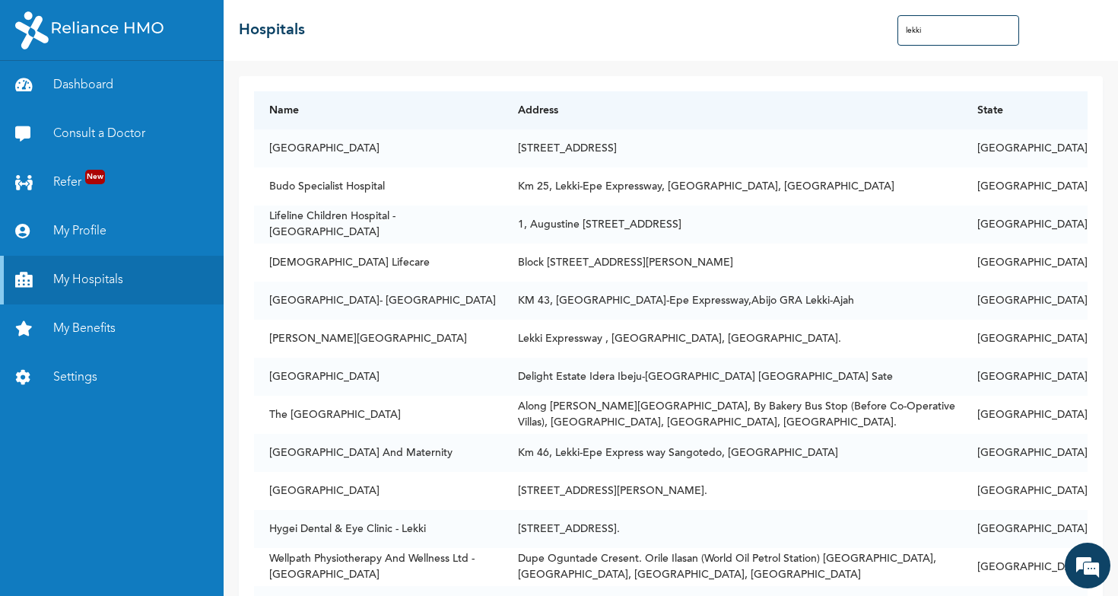
type input "lekki"
